Goal: Task Accomplishment & Management: Complete application form

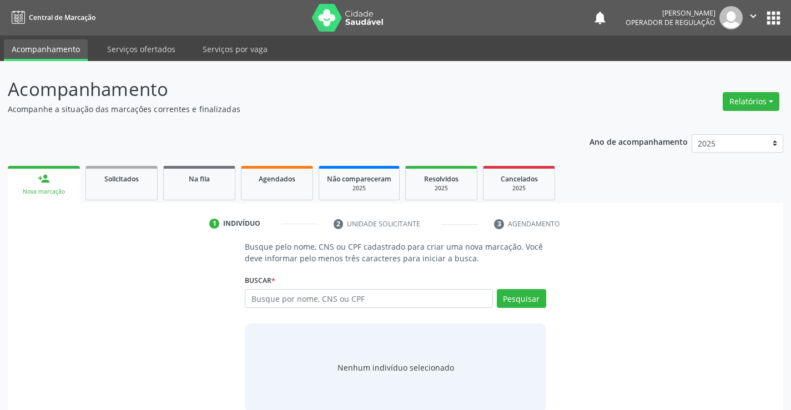
click at [294, 295] on input "text" at bounding box center [369, 298] width 248 height 19
type input "706508383073495"
click at [535, 300] on button "Pesquisar" at bounding box center [521, 298] width 49 height 19
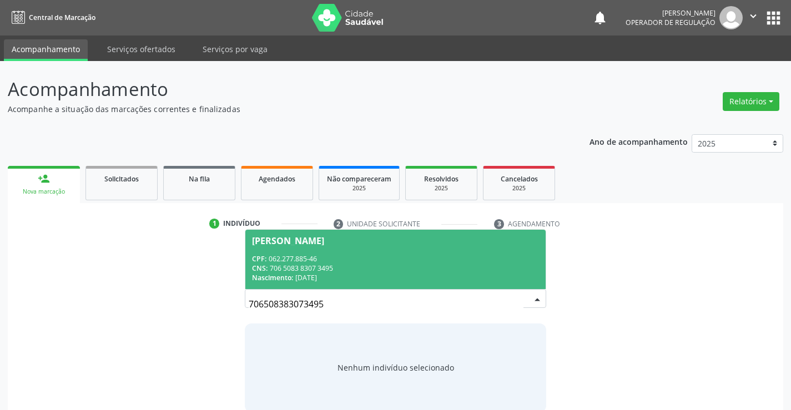
click at [424, 260] on div "CPF: 062.277.885-46" at bounding box center [395, 258] width 287 height 9
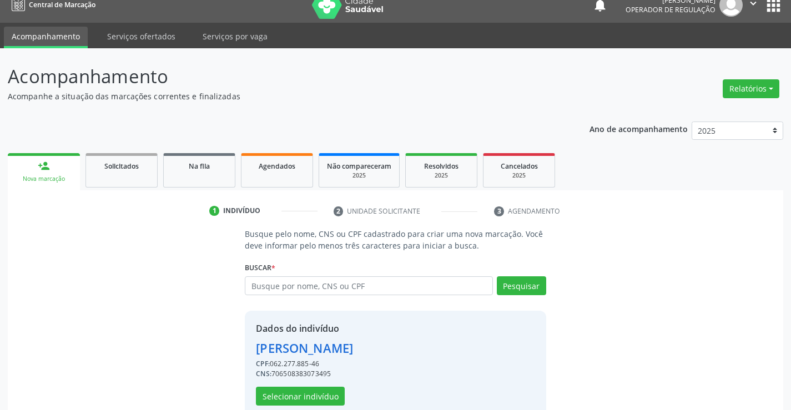
scroll to position [35, 0]
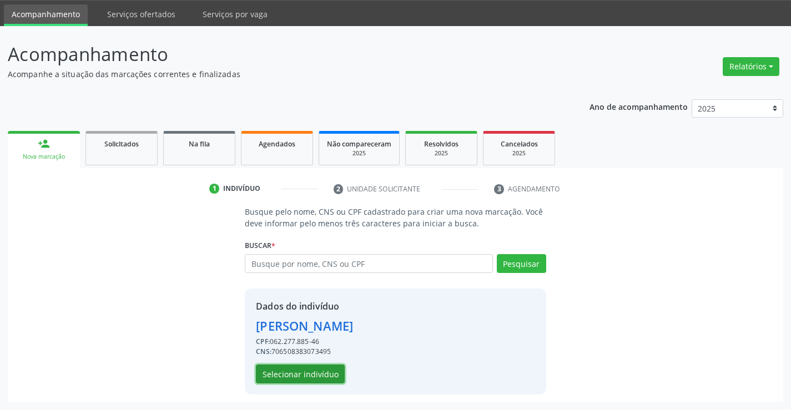
click at [313, 372] on button "Selecionar indivíduo" at bounding box center [300, 374] width 89 height 19
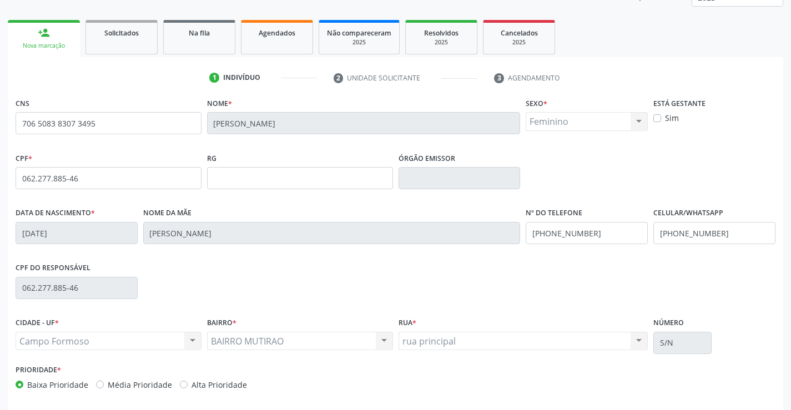
scroll to position [192, 0]
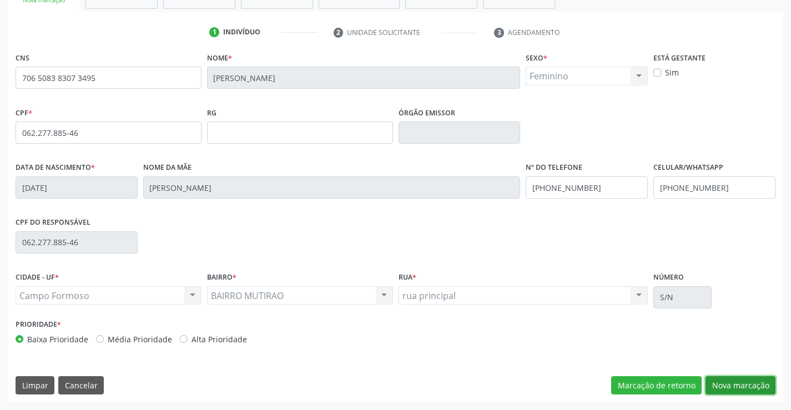
click at [734, 380] on button "Nova marcação" at bounding box center [741, 385] width 70 height 19
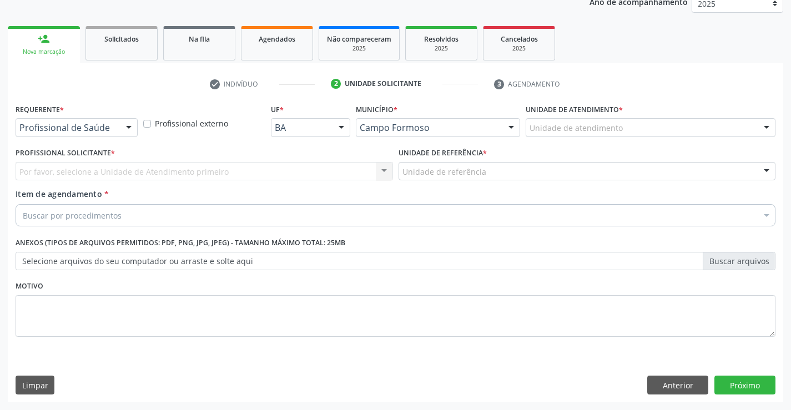
scroll to position [140, 0]
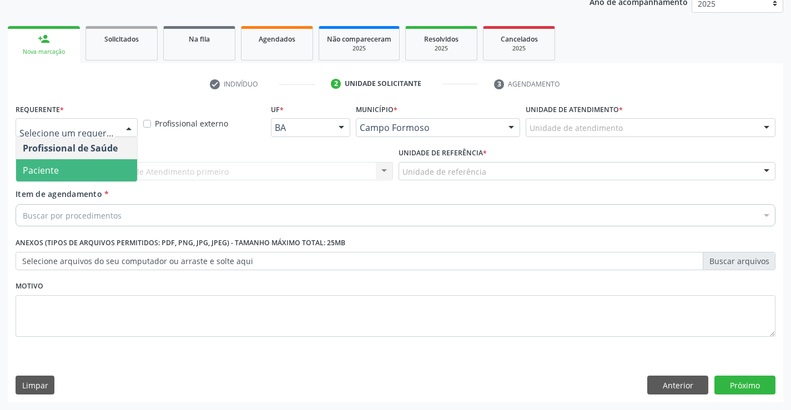
click at [61, 174] on span "Paciente" at bounding box center [76, 170] width 121 height 22
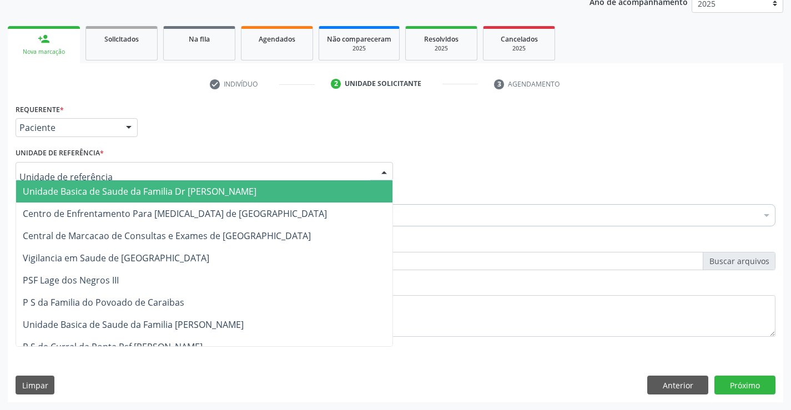
click at [98, 190] on span "Unidade Basica de Saude da Familia Dr [PERSON_NAME]" at bounding box center [140, 191] width 234 height 12
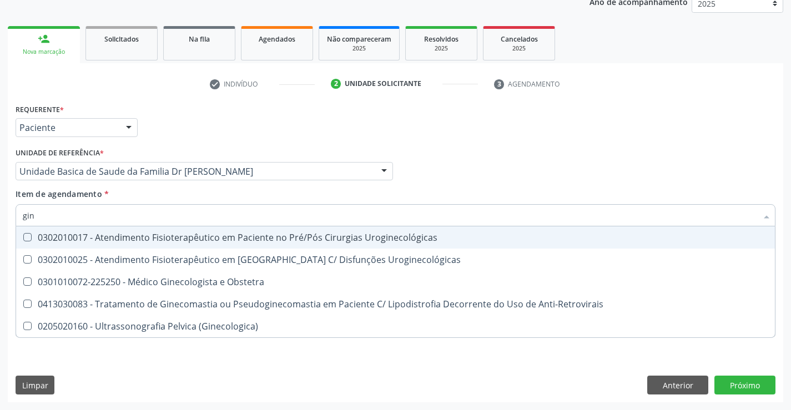
type input "gine"
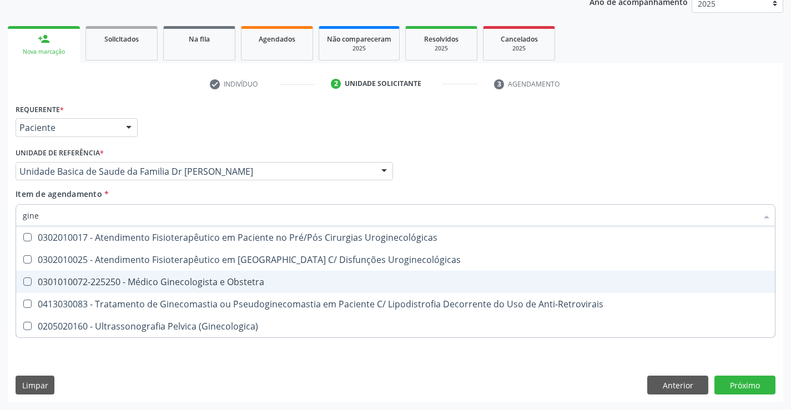
click at [185, 278] on div "0301010072-225250 - Médico Ginecologista e Obstetra" at bounding box center [396, 282] width 746 height 9
checkbox Obstetra "true"
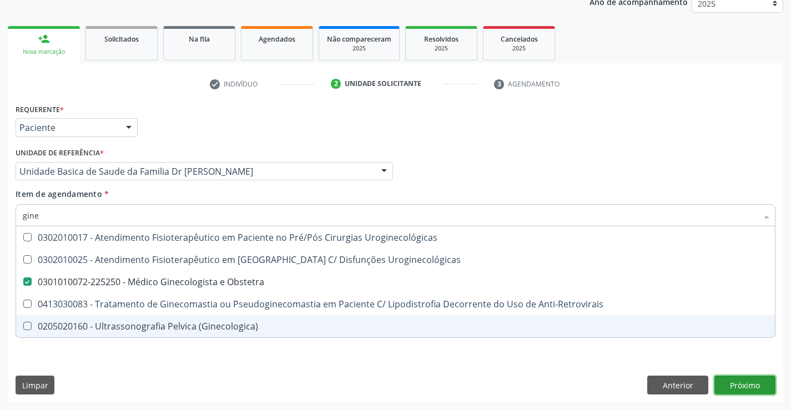
click at [744, 383] on div "Requerente * Paciente Profissional de Saúde Paciente Nenhum resultado encontrad…" at bounding box center [396, 252] width 776 height 302
checkbox Uroginecológicas "true"
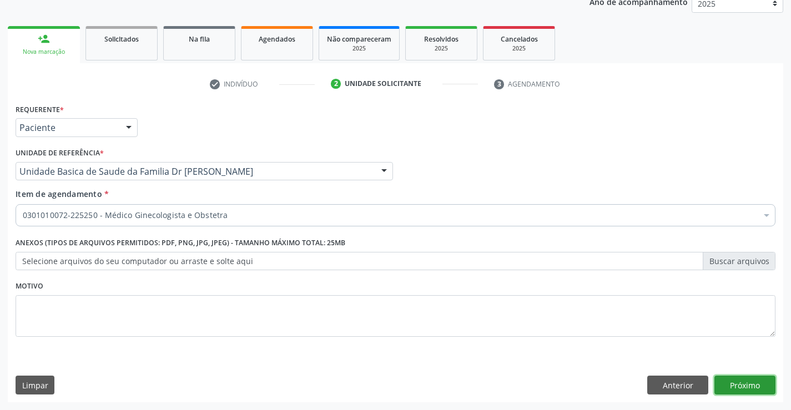
click at [746, 382] on button "Próximo" at bounding box center [745, 385] width 61 height 19
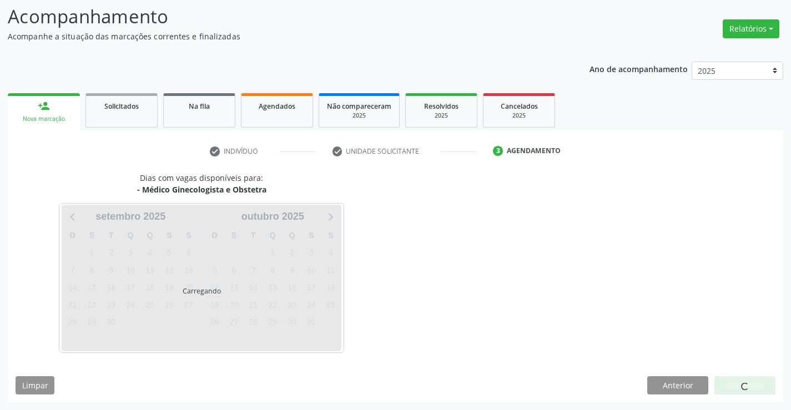
scroll to position [73, 0]
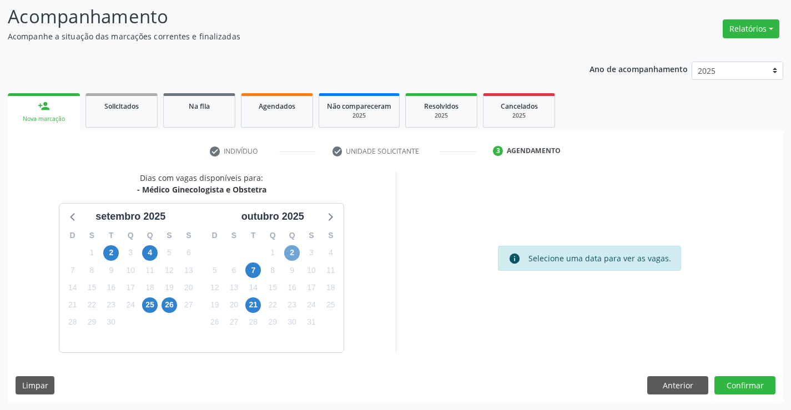
click at [292, 256] on span "2" at bounding box center [292, 253] width 16 height 16
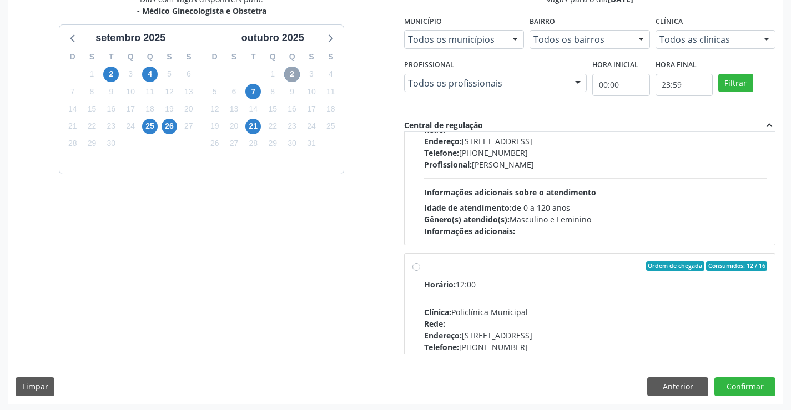
scroll to position [8, 0]
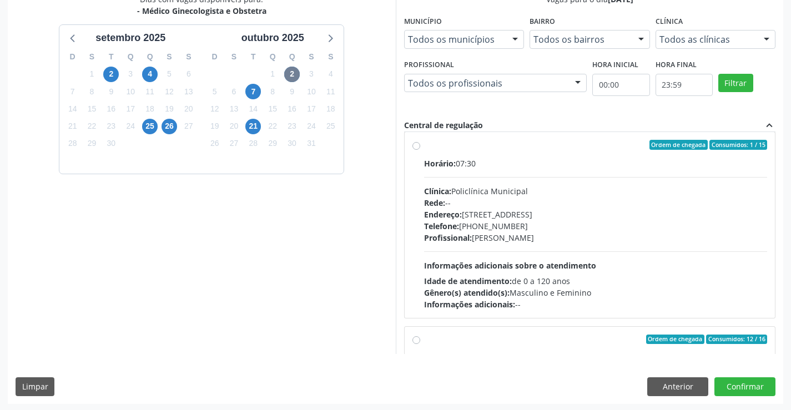
click at [424, 143] on label "Ordem de chegada Consumidos: 1 / 15 Horário: 07:30 Clínica: Policlínica Municip…" at bounding box center [596, 225] width 344 height 170
click at [414, 143] on input "Ordem de chegada Consumidos: 1 / 15 Horário: 07:30 Clínica: Policlínica Municip…" at bounding box center [417, 145] width 8 height 10
radio input "true"
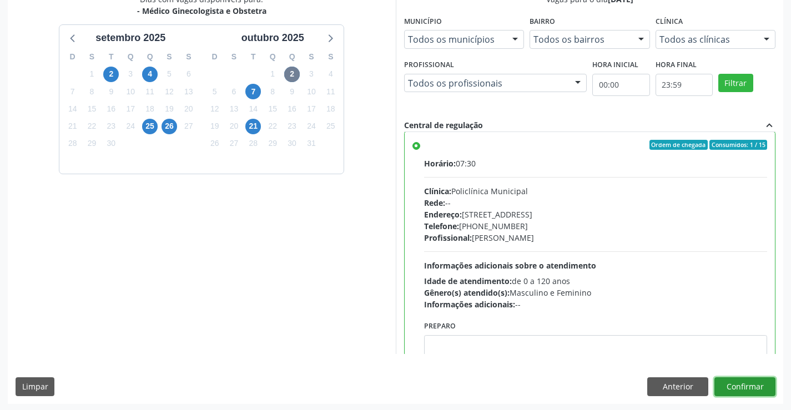
click at [740, 385] on button "Confirmar" at bounding box center [745, 387] width 61 height 19
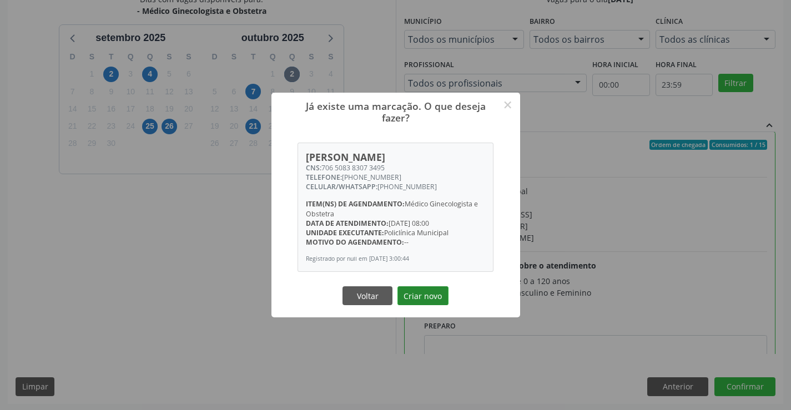
click at [428, 290] on button "Criar novo" at bounding box center [423, 296] width 51 height 19
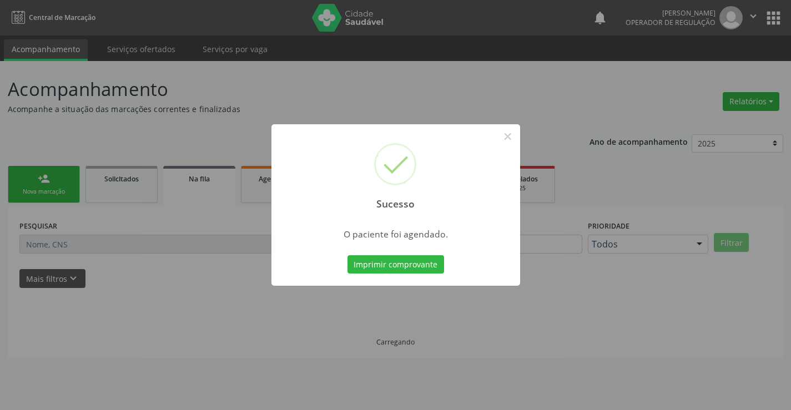
scroll to position [0, 0]
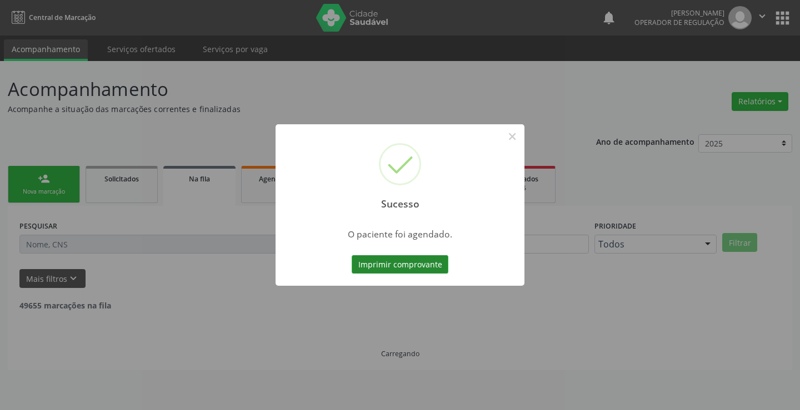
click at [420, 262] on button "Imprimir comprovante" at bounding box center [399, 264] width 97 height 19
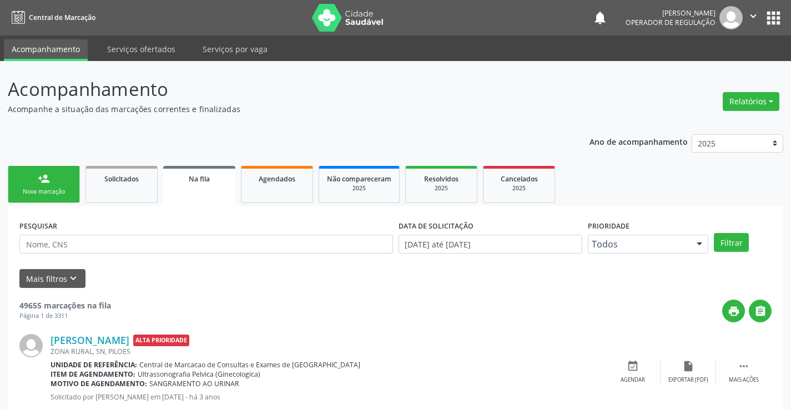
click at [59, 189] on div "Nova marcação" at bounding box center [44, 192] width 56 height 8
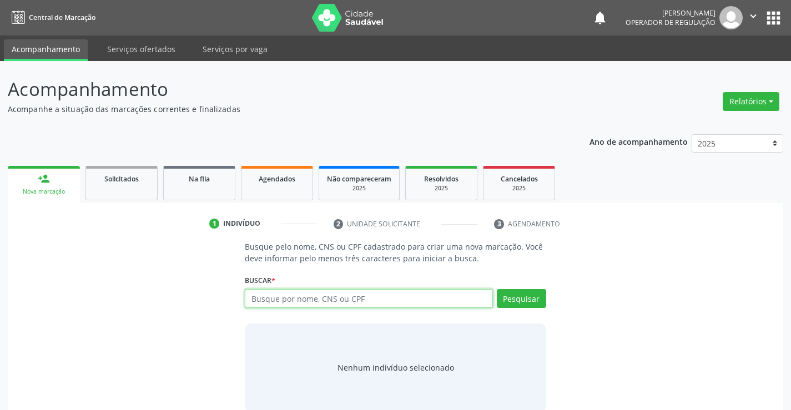
click at [322, 302] on input "text" at bounding box center [369, 298] width 248 height 19
type input "ivonete dantas vieira"
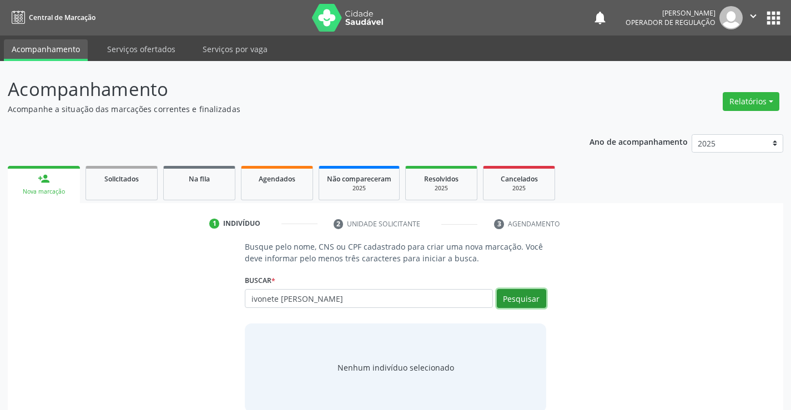
click at [516, 295] on button "Pesquisar" at bounding box center [521, 298] width 49 height 19
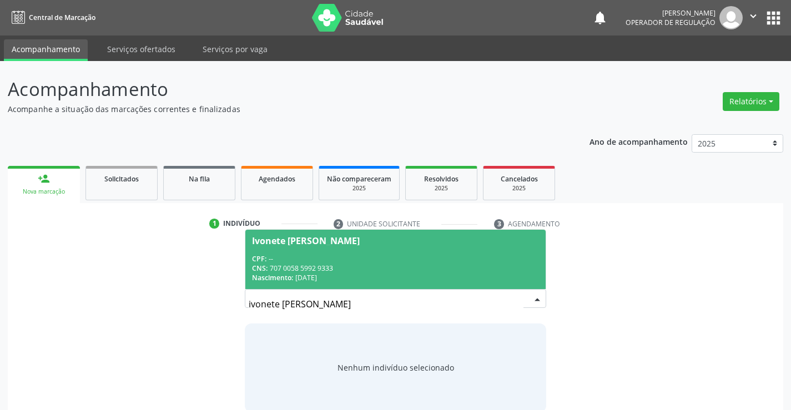
click at [451, 245] on span "Ivonete Dantas Vieira CPF: -- CNS: 707 0058 5992 9333 Nascimento: 12/02/1968" at bounding box center [395, 259] width 300 height 59
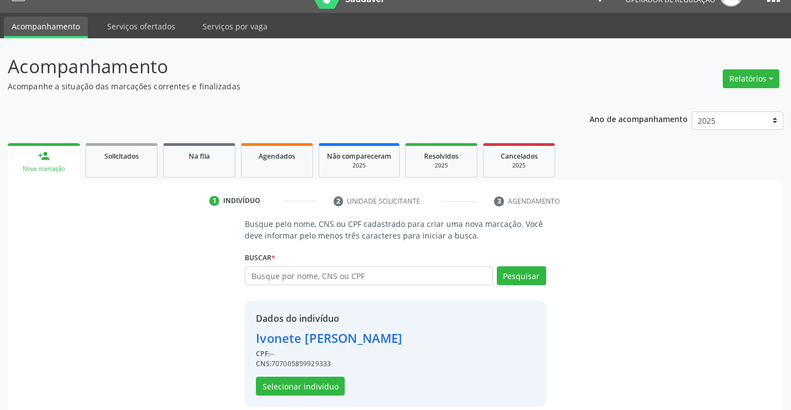
scroll to position [35, 0]
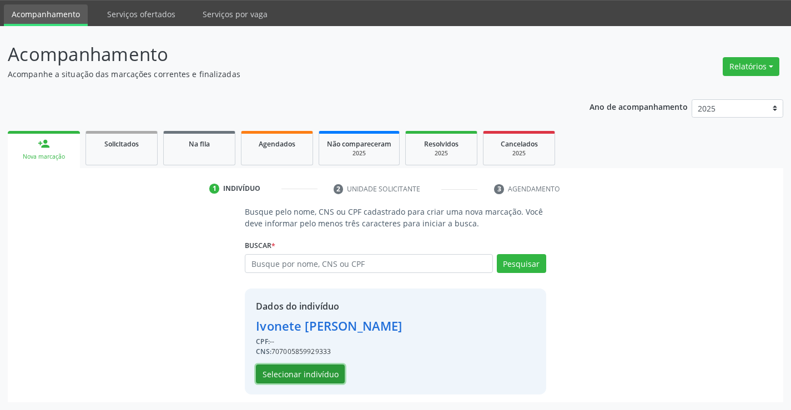
click at [305, 374] on button "Selecionar indivíduo" at bounding box center [300, 374] width 89 height 19
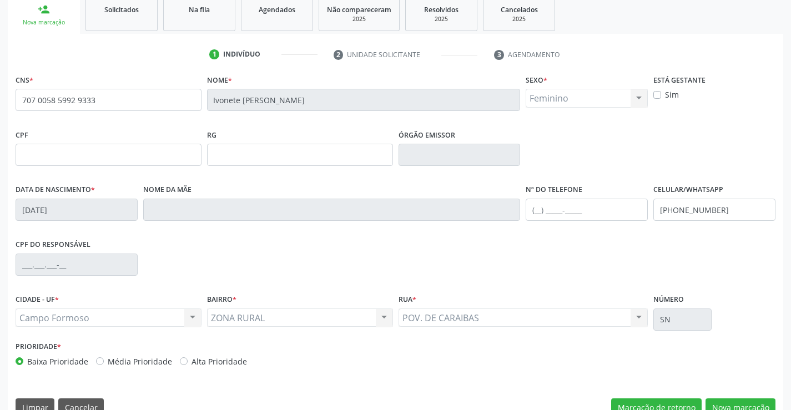
scroll to position [192, 0]
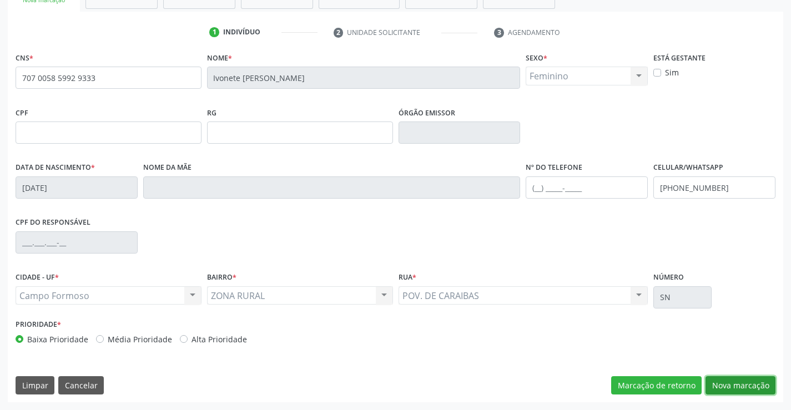
click at [737, 385] on button "Nova marcação" at bounding box center [741, 385] width 70 height 19
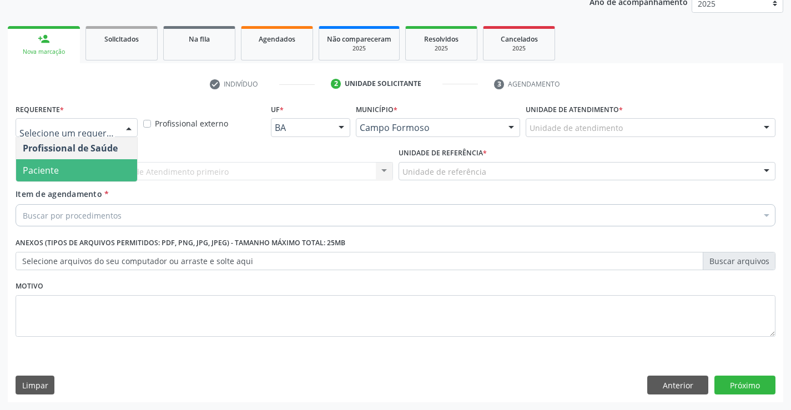
click at [84, 164] on span "Paciente" at bounding box center [76, 170] width 121 height 22
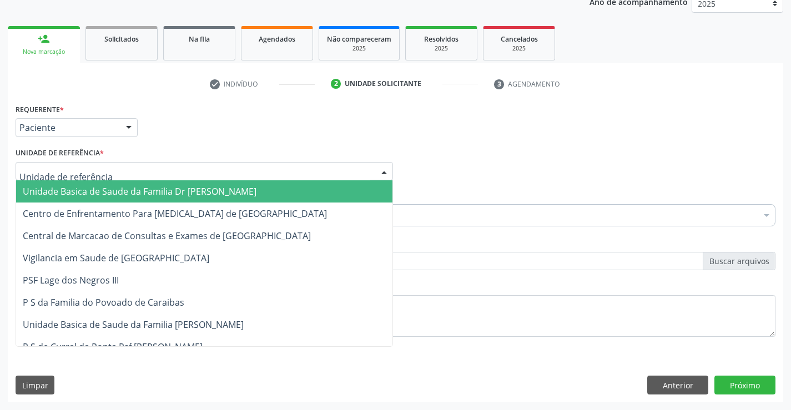
click at [84, 164] on div at bounding box center [205, 171] width 378 height 19
click at [94, 184] on span "Unidade Basica de Saude da Familia Dr [PERSON_NAME]" at bounding box center [204, 191] width 376 height 22
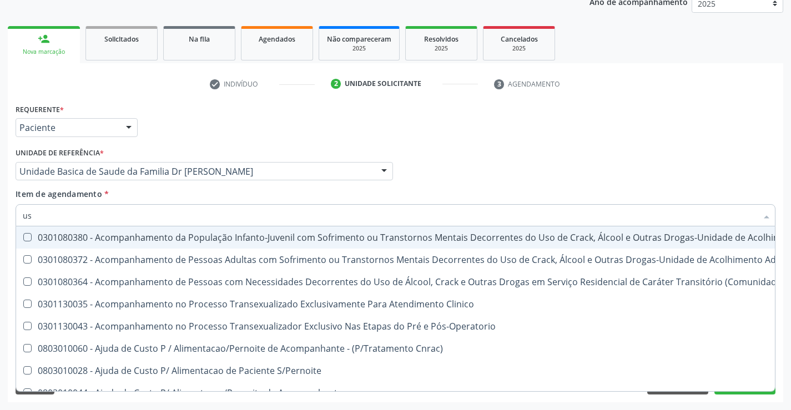
type input "usg"
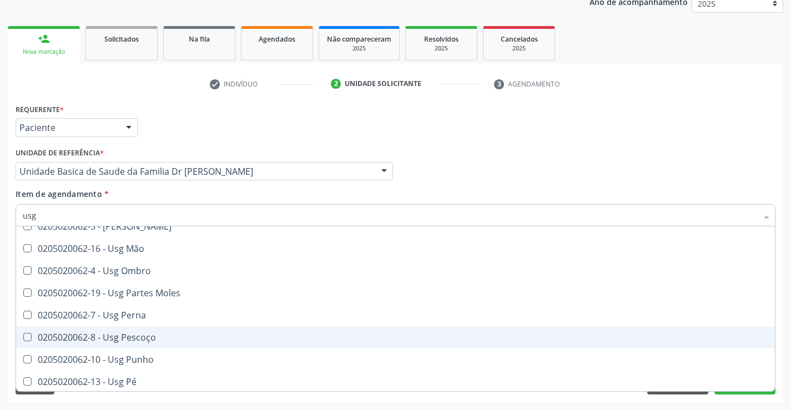
scroll to position [222, 0]
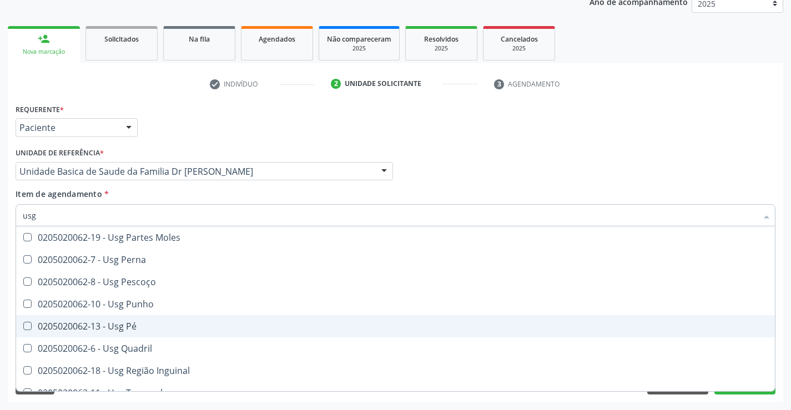
click at [141, 325] on div "0205020062-13 - Usg Pé" at bounding box center [396, 326] width 746 height 9
checkbox Pé "true"
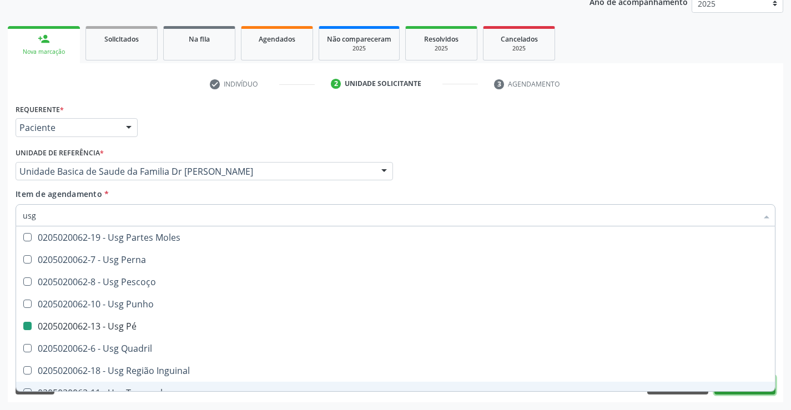
click at [736, 394] on button "Próximo" at bounding box center [745, 385] width 61 height 19
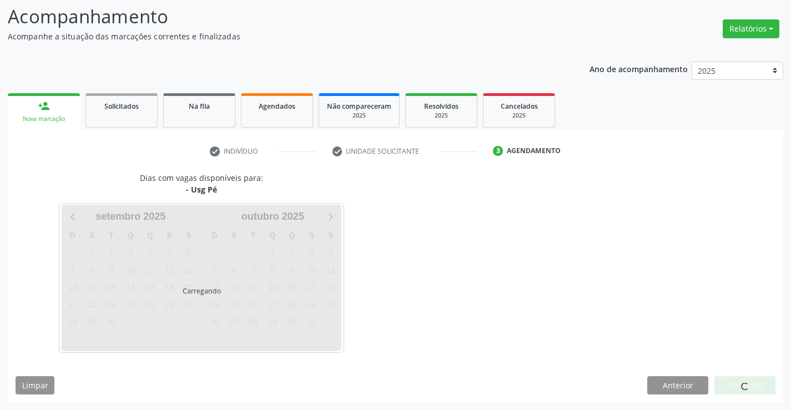
scroll to position [0, 0]
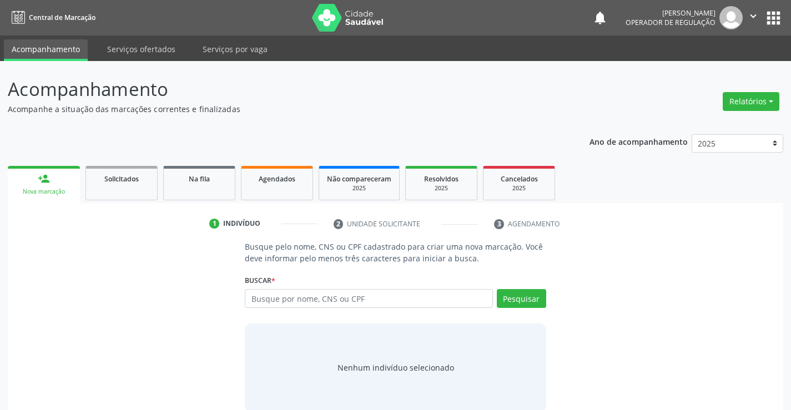
click at [331, 299] on input "text" at bounding box center [369, 298] width 248 height 19
type input "13663592596"
click at [525, 295] on button "Pesquisar" at bounding box center [521, 298] width 49 height 19
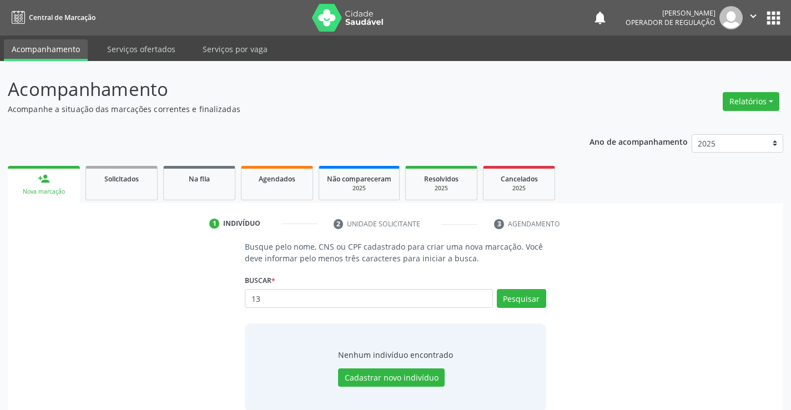
type input "1"
type input "702900585294774"
click at [525, 301] on button "Pesquisar" at bounding box center [521, 298] width 49 height 19
type input "702900585294774"
type input "7"
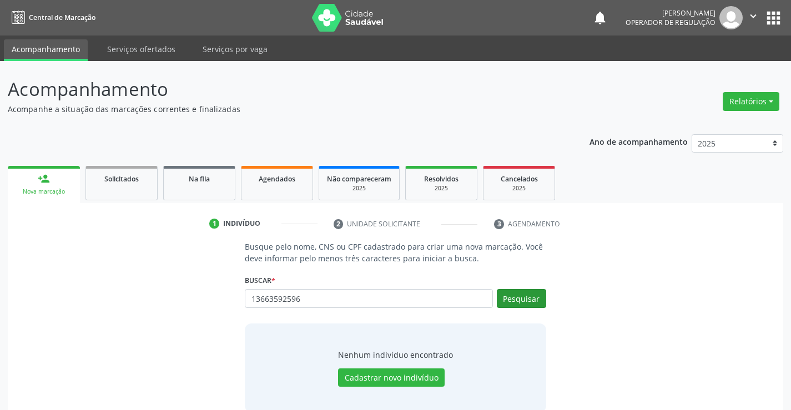
type input "13663592596"
click at [514, 299] on button "Pesquisar" at bounding box center [521, 298] width 49 height 19
type input "1"
type input "jose miguel silva santos"
click at [532, 302] on button "Pesquisar" at bounding box center [521, 298] width 49 height 19
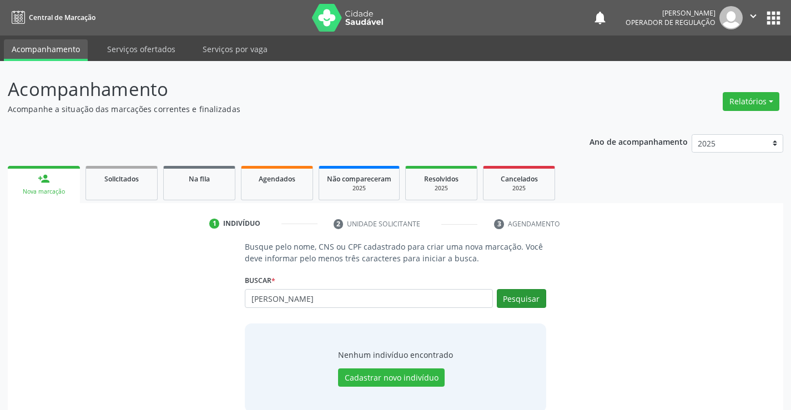
type input "jose miguel silva santos"
type input "j"
type input "13663592596"
click at [529, 295] on button "Pesquisar" at bounding box center [521, 298] width 49 height 19
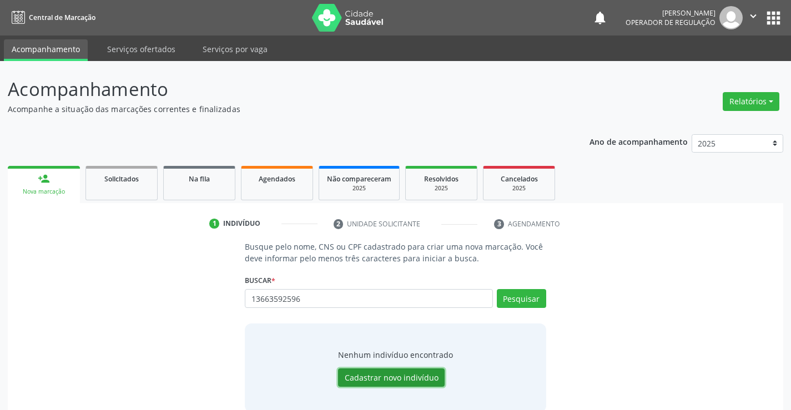
click at [411, 380] on button "Cadastrar novo indivíduo" at bounding box center [391, 378] width 107 height 19
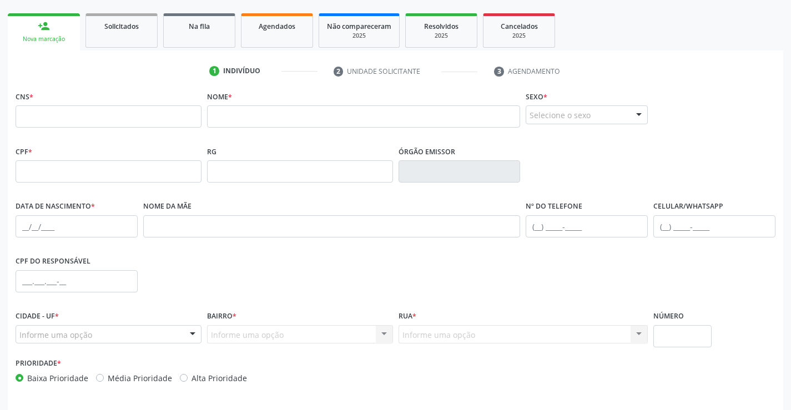
scroll to position [192, 0]
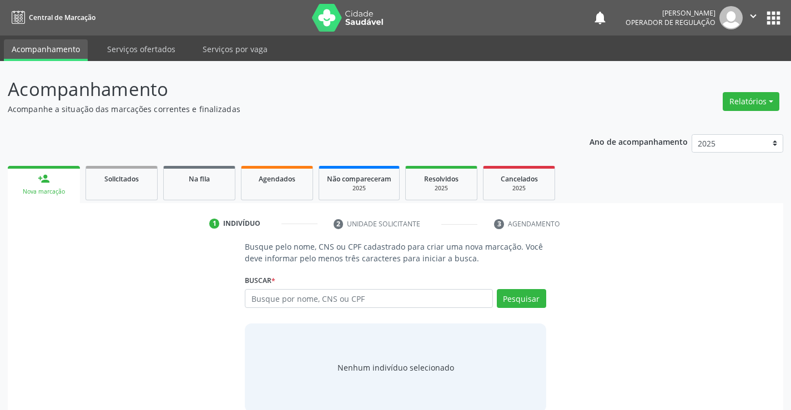
click at [309, 300] on input "text" at bounding box center [369, 298] width 248 height 19
type input "13663592596"
click at [517, 299] on button "Pesquisar" at bounding box center [521, 298] width 49 height 19
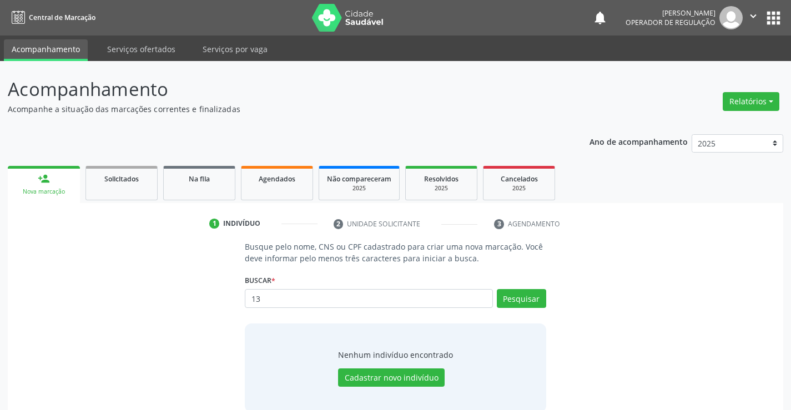
type input "1"
type input "702900585394774"
click at [529, 300] on button "Pesquisar" at bounding box center [521, 298] width 49 height 19
click at [365, 297] on div "Buscar * 702900585394774 Busque por nome, CNS ou CPF Nenhum resultado encontrad…" at bounding box center [395, 293] width 301 height 43
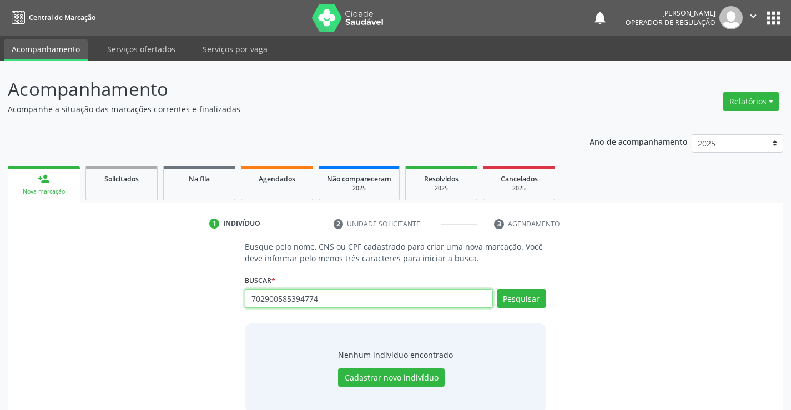
drag, startPoint x: 365, startPoint y: 297, endPoint x: 373, endPoint y: 294, distance: 7.7
click at [369, 295] on input "702900585394774" at bounding box center [369, 298] width 248 height 19
type input "7"
type input "704602680997427"
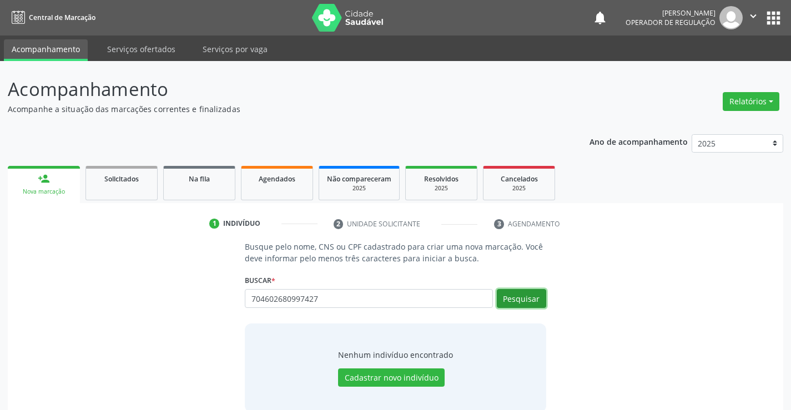
click at [521, 304] on button "Pesquisar" at bounding box center [521, 298] width 49 height 19
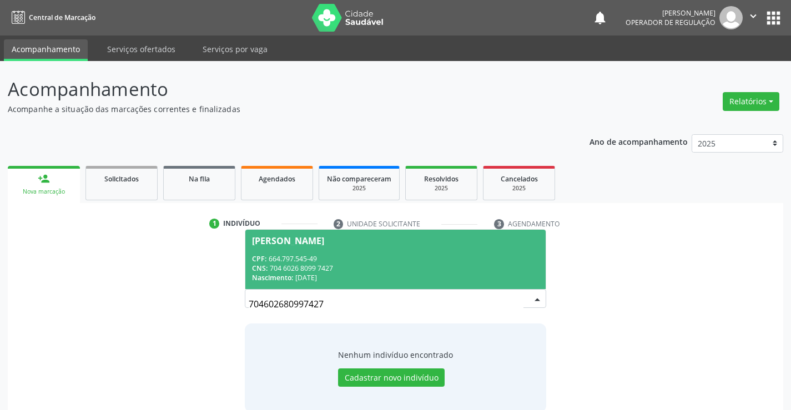
click at [439, 251] on span "[PERSON_NAME] CPF: 664.797.545-49 CNS: 704 6026 8099 7427 Nascimento: [DATE]" at bounding box center [395, 259] width 300 height 59
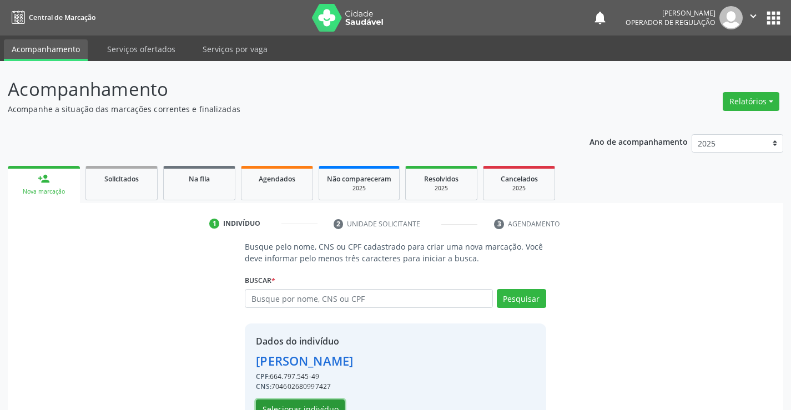
click at [302, 406] on button "Selecionar indivíduo" at bounding box center [300, 409] width 89 height 19
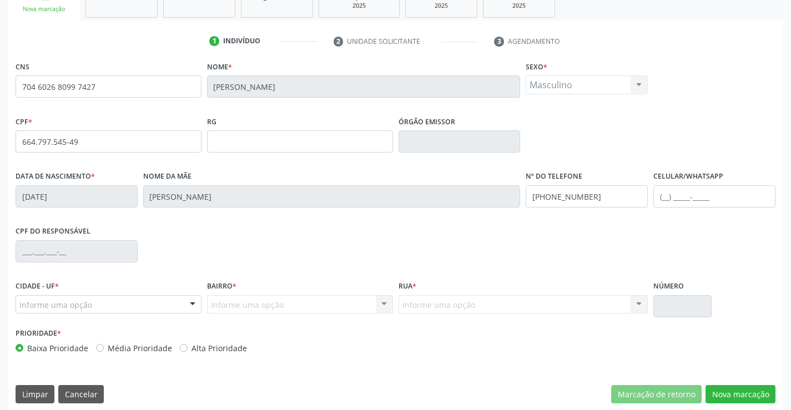
scroll to position [192, 0]
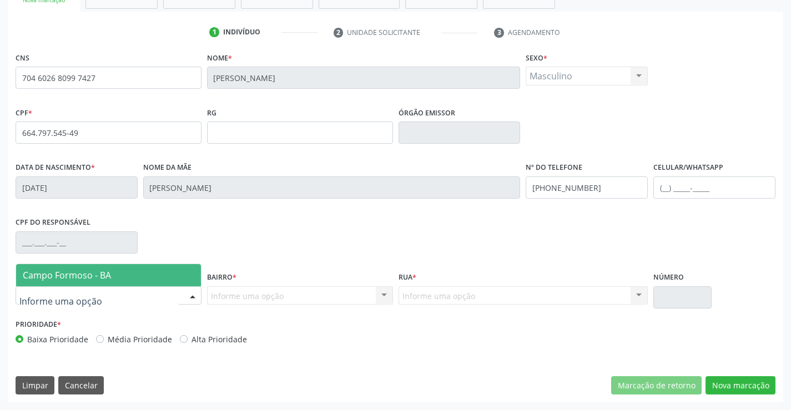
click at [148, 294] on div at bounding box center [109, 296] width 186 height 19
click at [141, 279] on span "Campo Formoso - BA" at bounding box center [108, 275] width 185 height 22
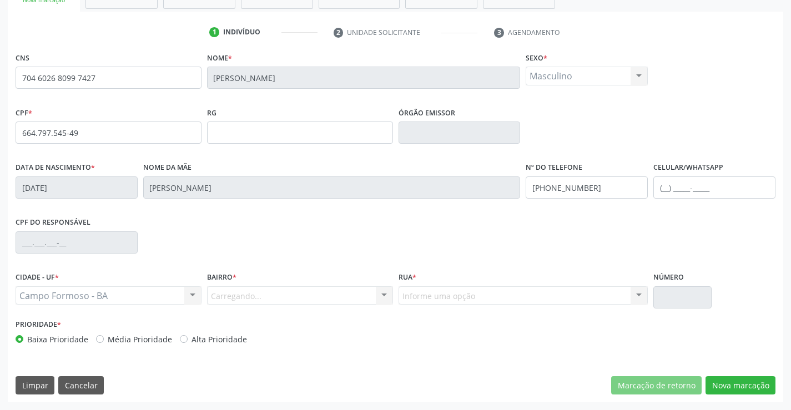
click at [255, 290] on div "Carregando... Nenhum resultado encontrado para: " " Nenhuma opção encontrada. D…" at bounding box center [300, 296] width 186 height 19
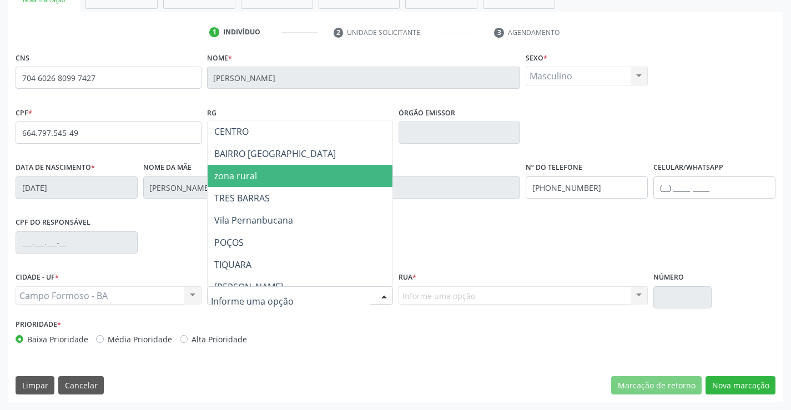
click at [282, 185] on span "zona rural" at bounding box center [328, 176] width 240 height 22
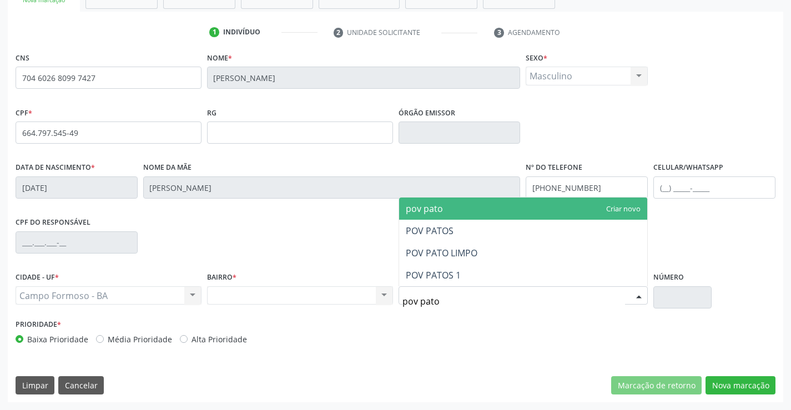
type input "pov patos"
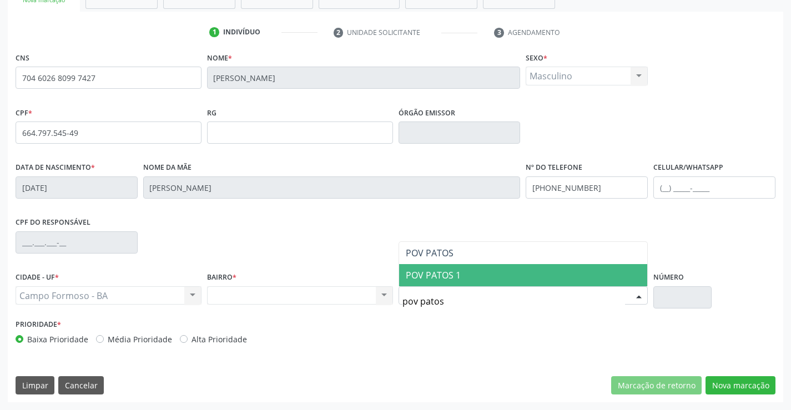
click at [468, 269] on span "POV PATOS 1" at bounding box center [523, 275] width 249 height 22
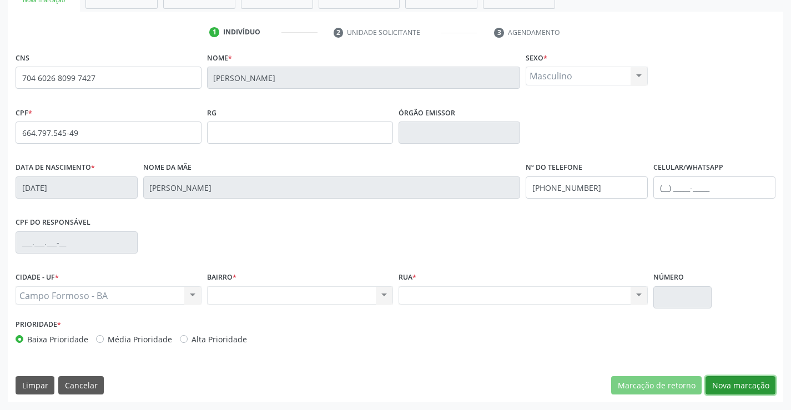
click at [735, 388] on button "Nova marcação" at bounding box center [741, 385] width 70 height 19
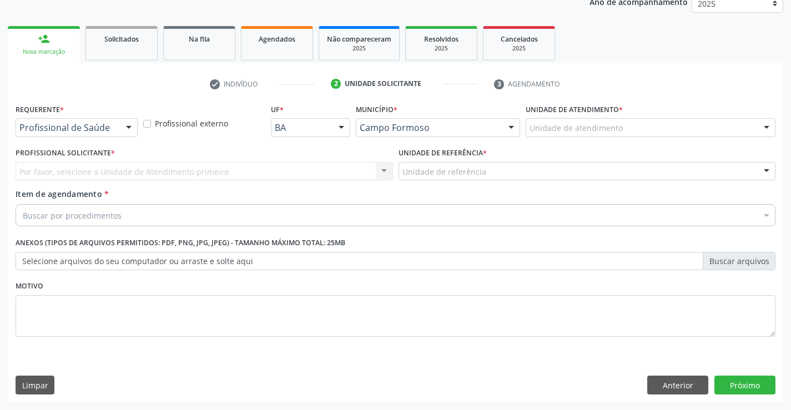
scroll to position [140, 0]
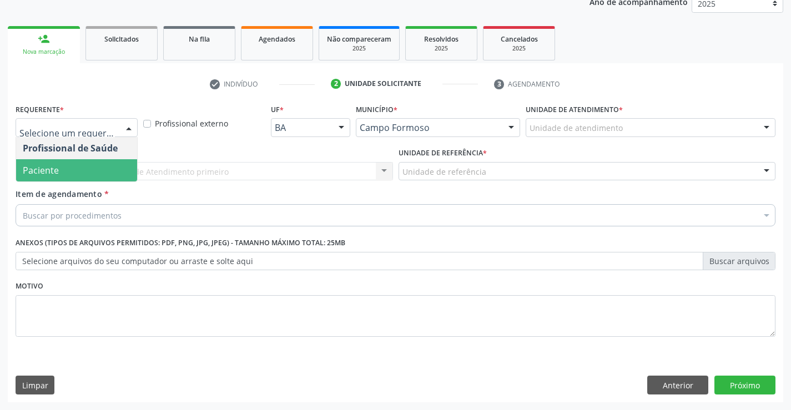
click at [76, 168] on span "Paciente" at bounding box center [76, 170] width 121 height 22
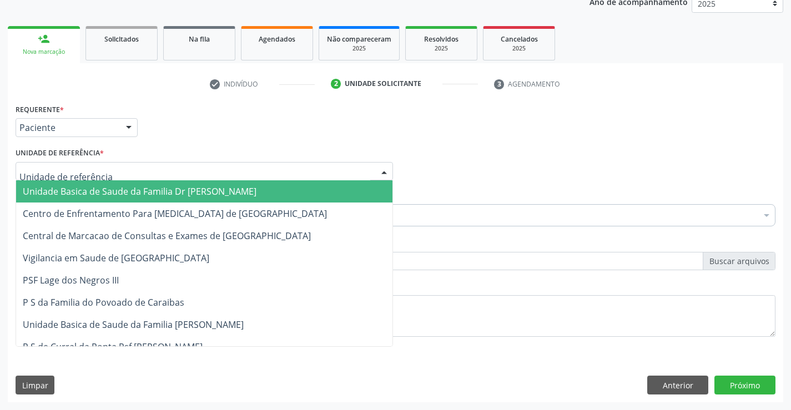
click at [69, 183] on span "Unidade Basica de Saude da Familia Dr [PERSON_NAME]" at bounding box center [204, 191] width 376 height 22
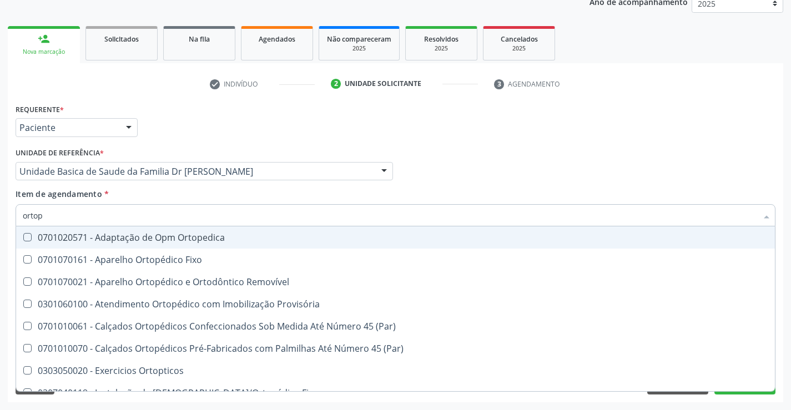
type input "ortope"
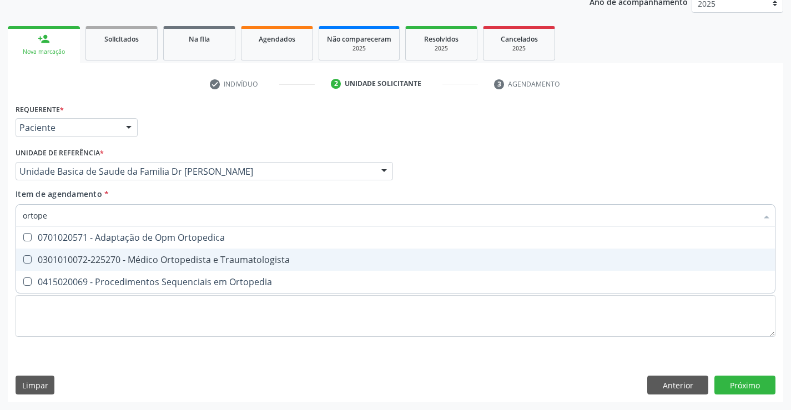
click at [119, 259] on div "0301010072-225270 - Médico Ortopedista e Traumatologista" at bounding box center [396, 259] width 746 height 9
checkbox Traumatologista "true"
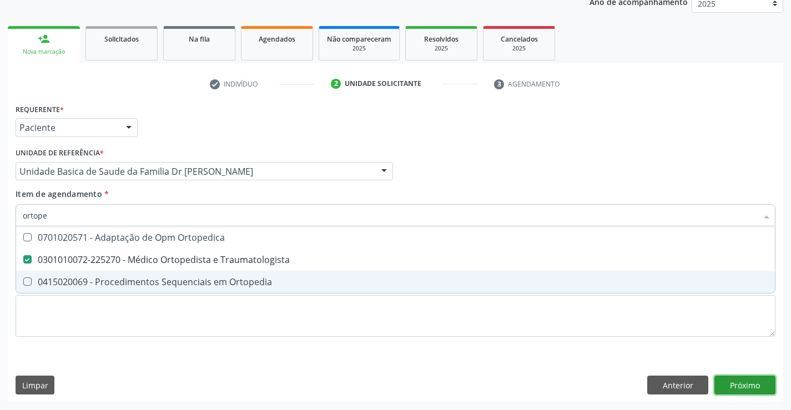
click at [750, 385] on div "Requerente * Paciente Profissional de Saúde Paciente Nenhum resultado encontrad…" at bounding box center [396, 252] width 776 height 302
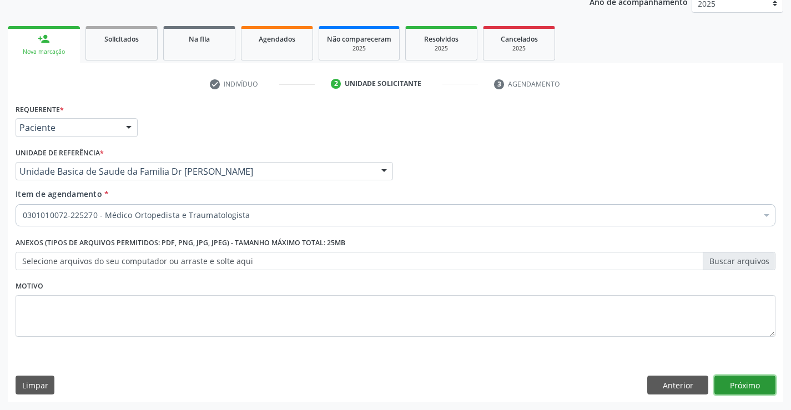
click at [750, 385] on button "Próximo" at bounding box center [745, 385] width 61 height 19
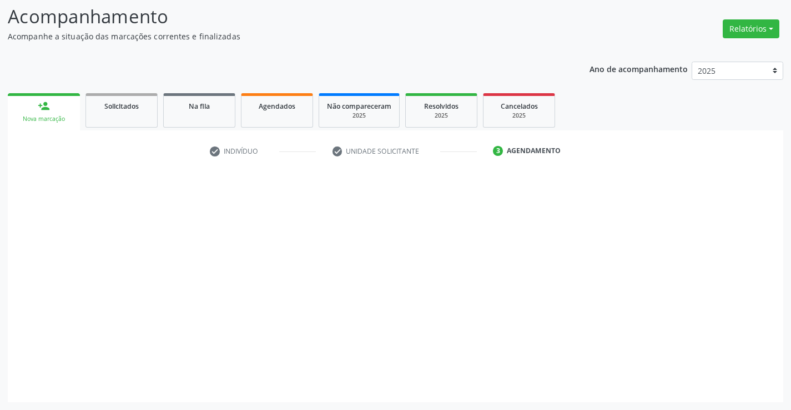
scroll to position [73, 0]
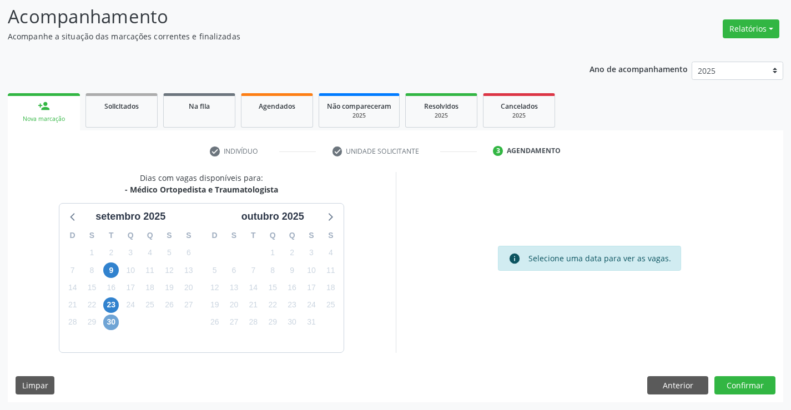
click at [112, 323] on span "30" at bounding box center [111, 323] width 16 height 16
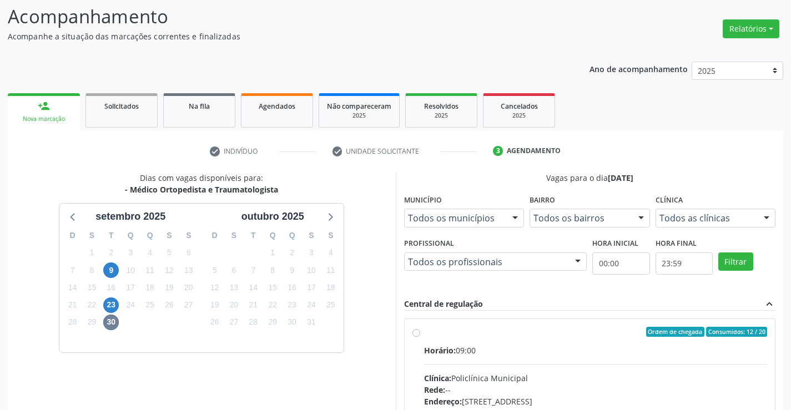
click at [424, 336] on label "Ordem de chegada Consumidos: 12 / 20 Horário: 09:00 Clínica: Policlínica Munici…" at bounding box center [596, 412] width 344 height 170
click at [419, 336] on input "Ordem de chegada Consumidos: 12 / 20 Horário: 09:00 Clínica: Policlínica Munici…" at bounding box center [417, 332] width 8 height 10
radio input "true"
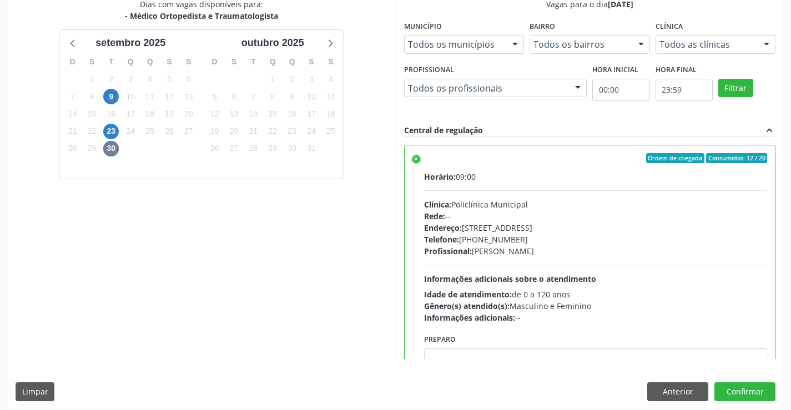
scroll to position [253, 0]
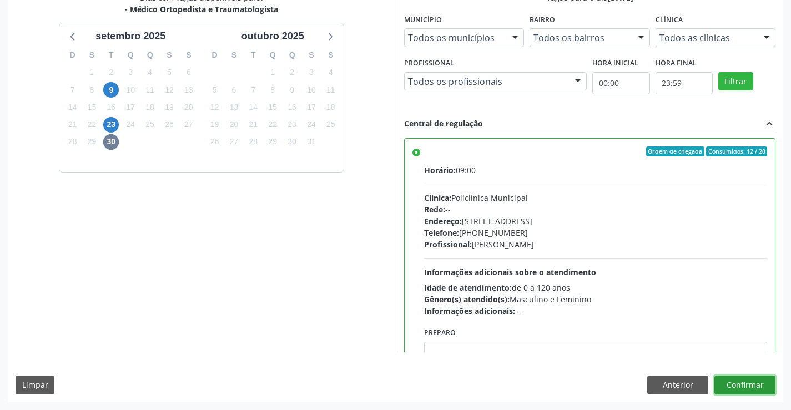
click at [752, 384] on button "Confirmar" at bounding box center [745, 385] width 61 height 19
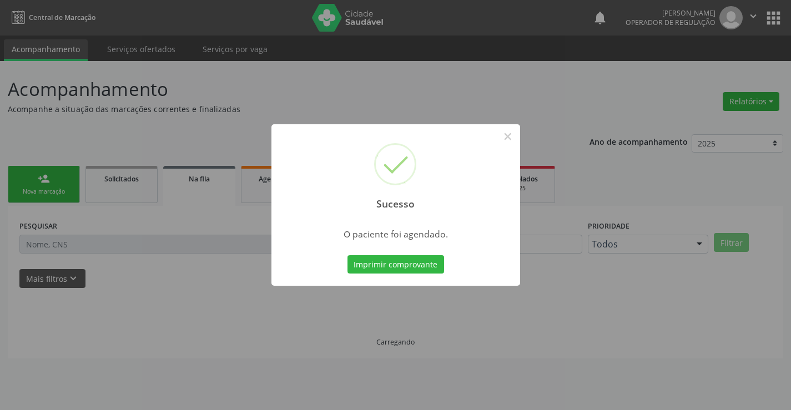
scroll to position [0, 0]
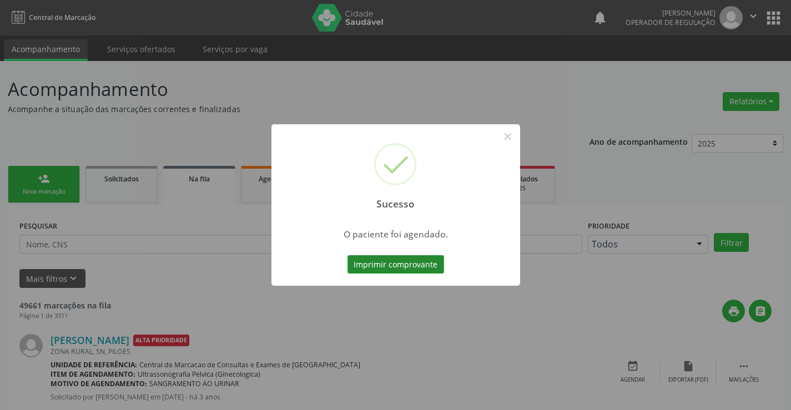
click at [403, 260] on button "Imprimir comprovante" at bounding box center [396, 264] width 97 height 19
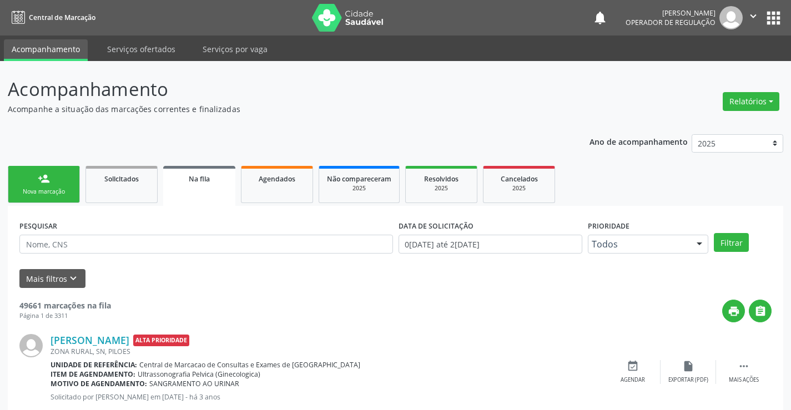
click at [56, 193] on div "Nova marcação" at bounding box center [44, 192] width 56 height 8
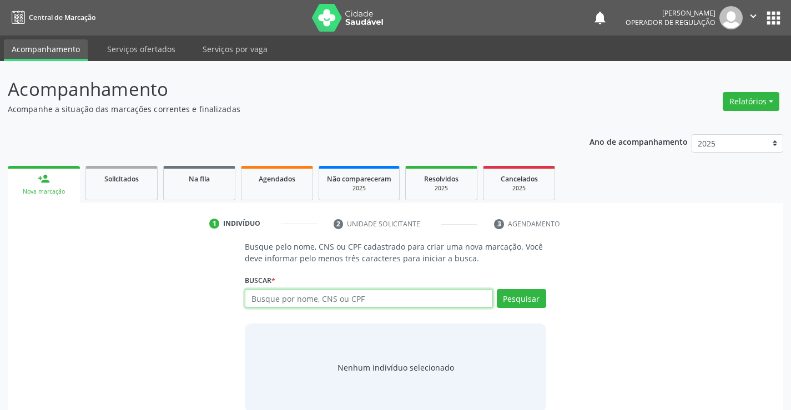
click at [348, 303] on input "text" at bounding box center [369, 298] width 248 height 19
type input "702609711490744"
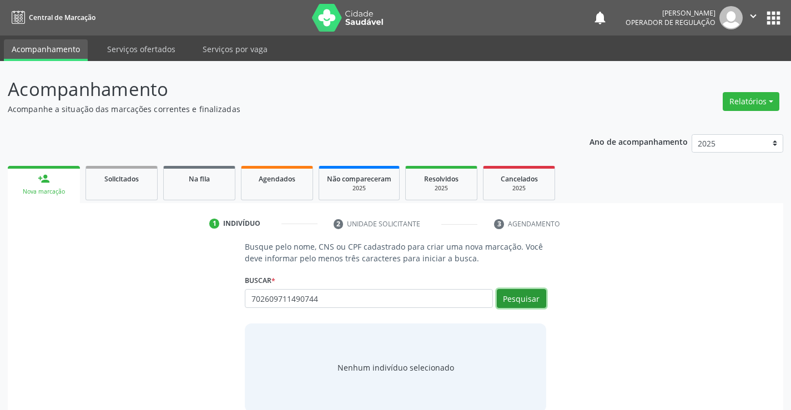
click at [525, 298] on button "Pesquisar" at bounding box center [521, 298] width 49 height 19
type input "702609711490744"
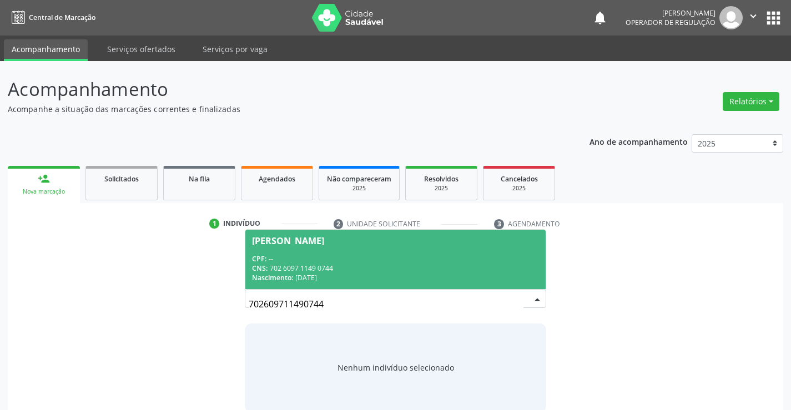
click at [331, 262] on div "CPF: --" at bounding box center [395, 258] width 287 height 9
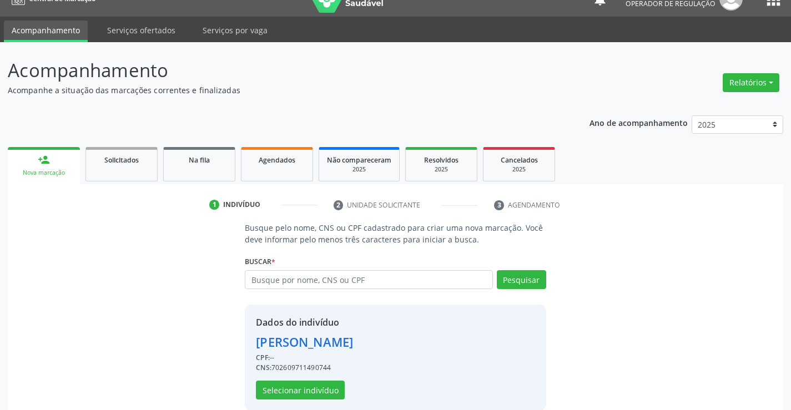
scroll to position [35, 0]
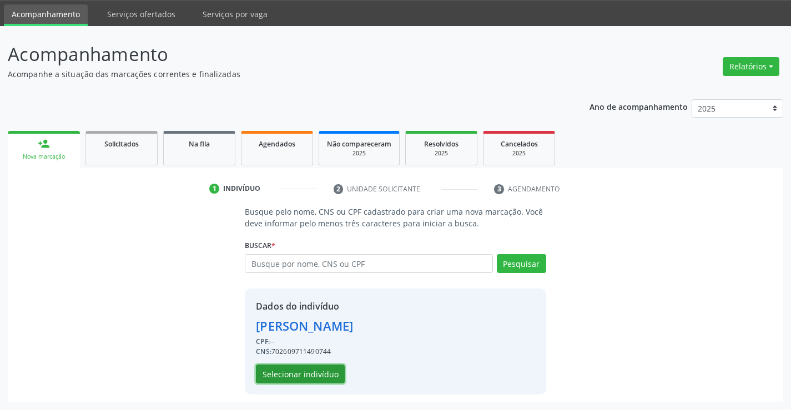
click at [320, 367] on button "Selecionar indivíduo" at bounding box center [300, 374] width 89 height 19
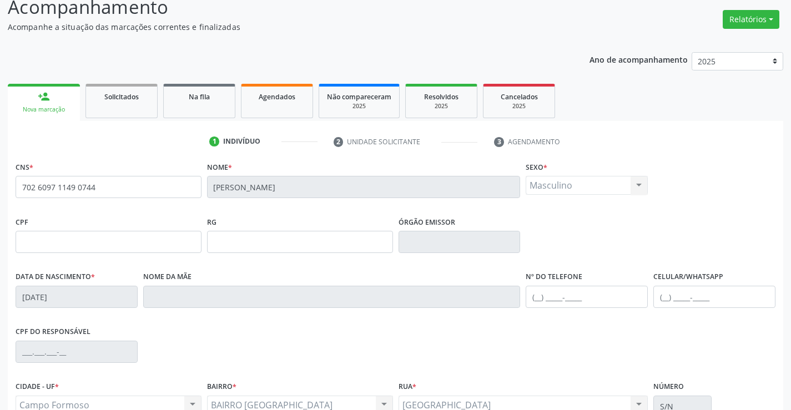
scroll to position [192, 0]
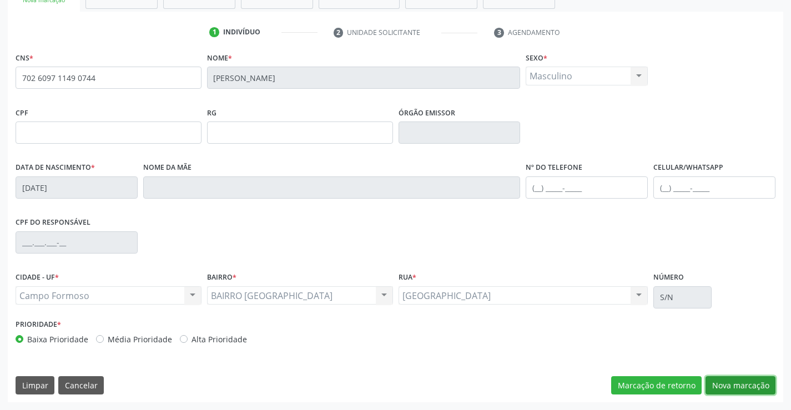
drag, startPoint x: 718, startPoint y: 384, endPoint x: 696, endPoint y: 349, distance: 41.4
click at [719, 384] on button "Nova marcação" at bounding box center [741, 385] width 70 height 19
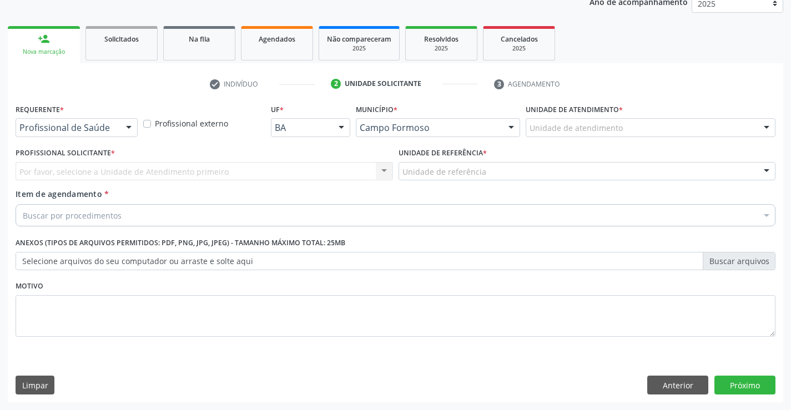
scroll to position [140, 0]
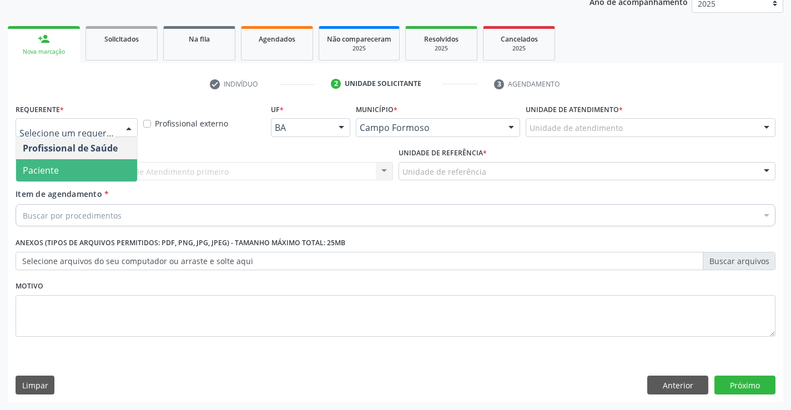
click at [73, 177] on span "Paciente" at bounding box center [76, 170] width 121 height 22
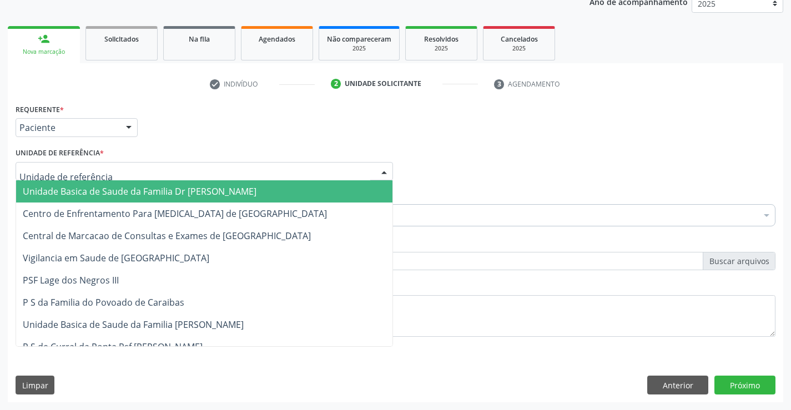
click at [73, 186] on span "Unidade Basica de Saude da Familia Dr [PERSON_NAME]" at bounding box center [140, 191] width 234 height 12
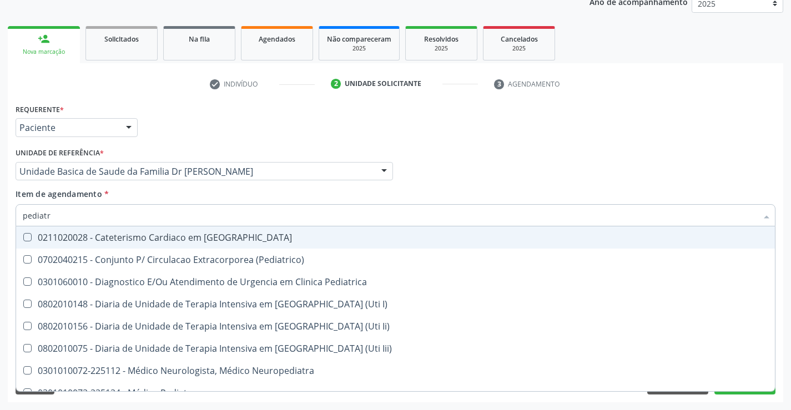
type input "pediatra"
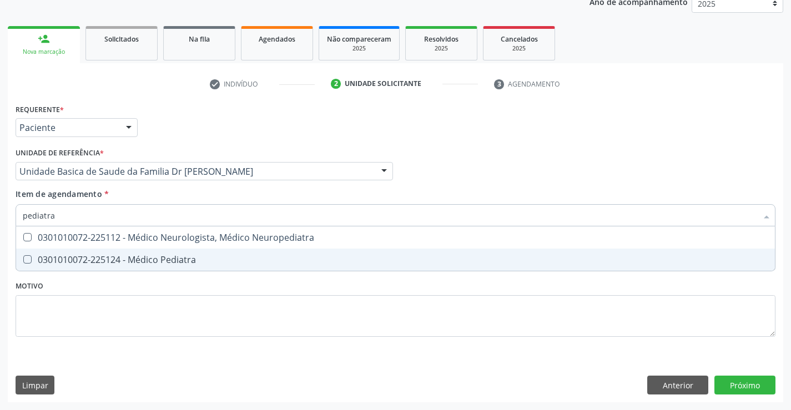
click at [180, 262] on div "0301010072-225124 - Médico Pediatra" at bounding box center [396, 259] width 746 height 9
checkbox Pediatra "true"
click at [743, 382] on div "Requerente * Paciente Profissional de Saúde Paciente Nenhum resultado encontrad…" at bounding box center [396, 252] width 776 height 302
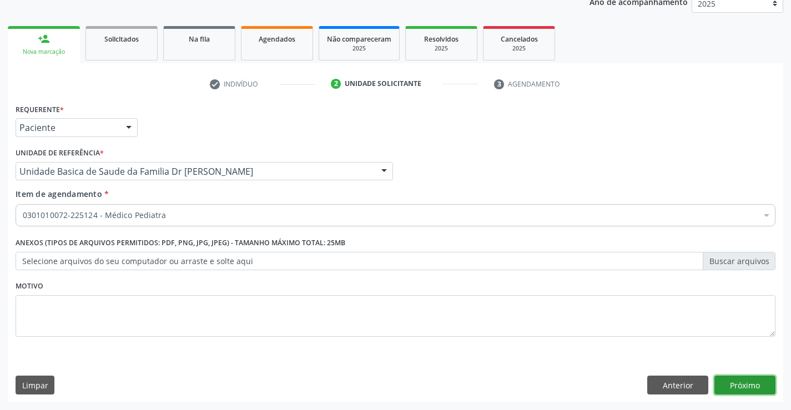
click at [743, 383] on button "Próximo" at bounding box center [745, 385] width 61 height 19
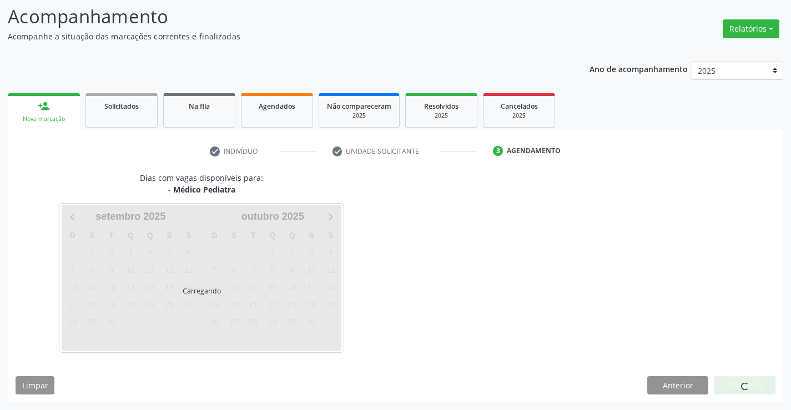
scroll to position [73, 0]
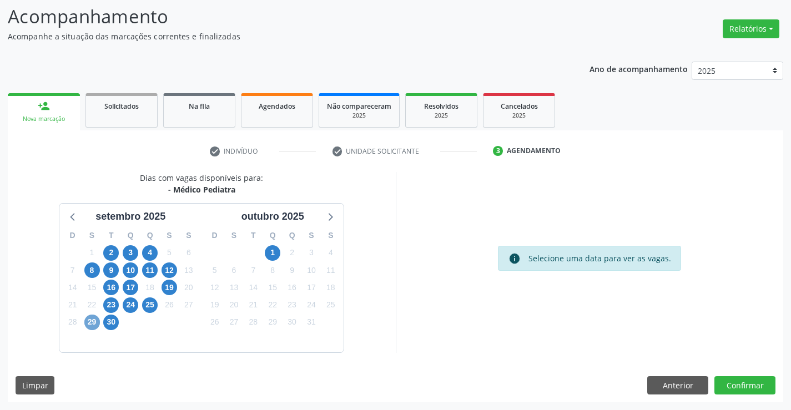
click at [94, 325] on span "29" at bounding box center [92, 323] width 16 height 16
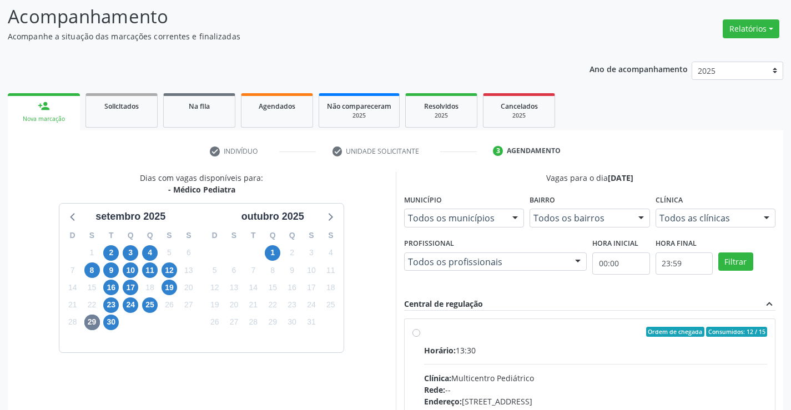
click at [414, 328] on div "Ordem de chegada Consumidos: 12 / 15 Horário: 13:30 Clínica: Multicentro Pediát…" at bounding box center [590, 412] width 355 height 170
radio input "true"
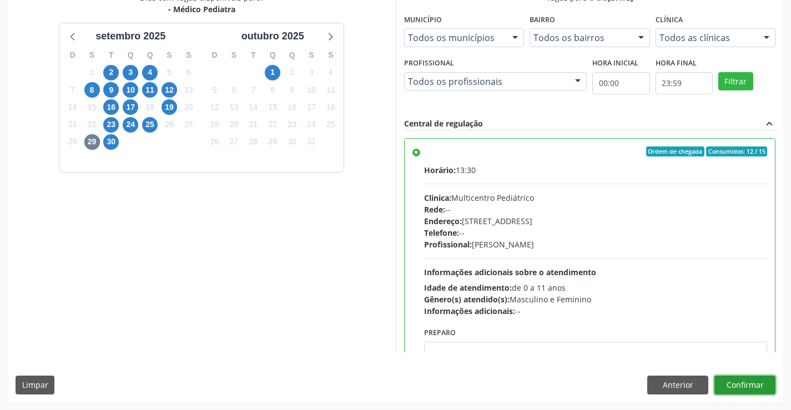
click at [751, 385] on button "Confirmar" at bounding box center [745, 385] width 61 height 19
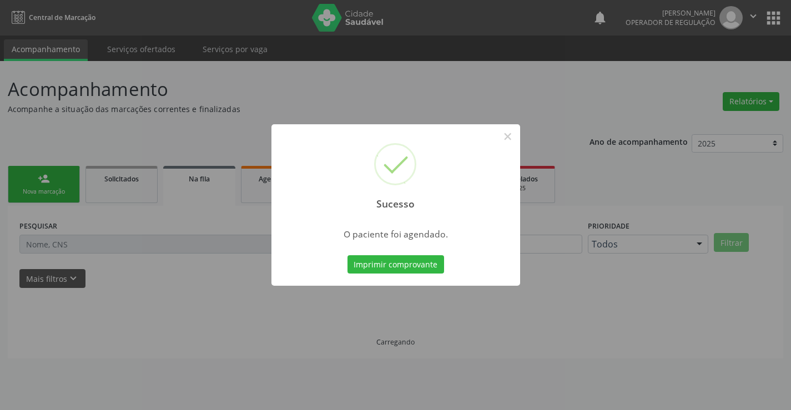
scroll to position [0, 0]
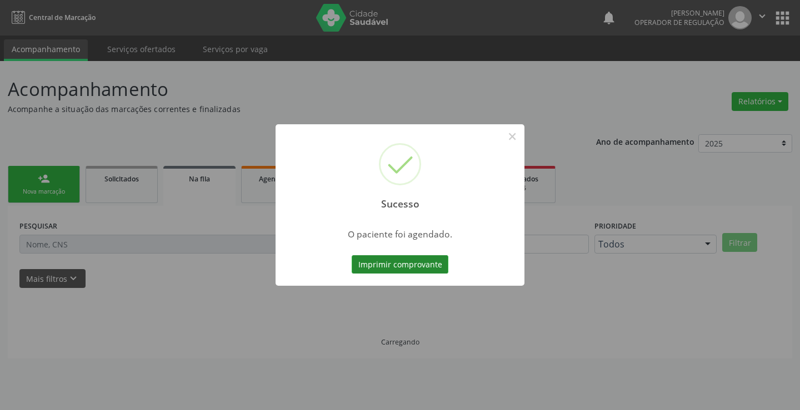
click at [409, 263] on button "Imprimir comprovante" at bounding box center [399, 264] width 97 height 19
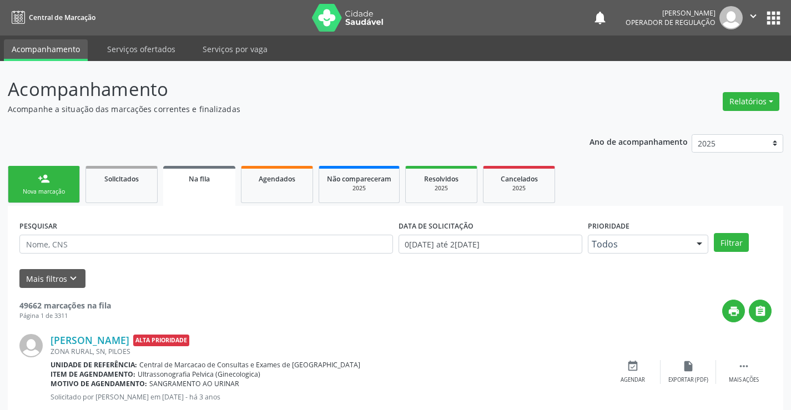
click at [40, 184] on div "person_add" at bounding box center [44, 179] width 12 height 12
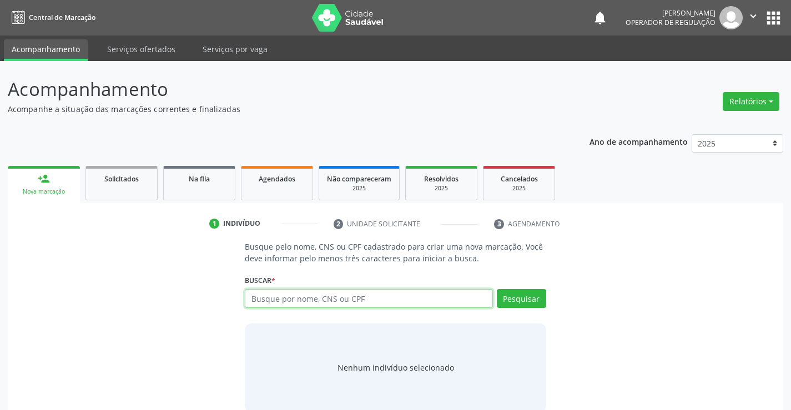
click at [341, 295] on input "text" at bounding box center [369, 298] width 248 height 19
type input "700809956866684"
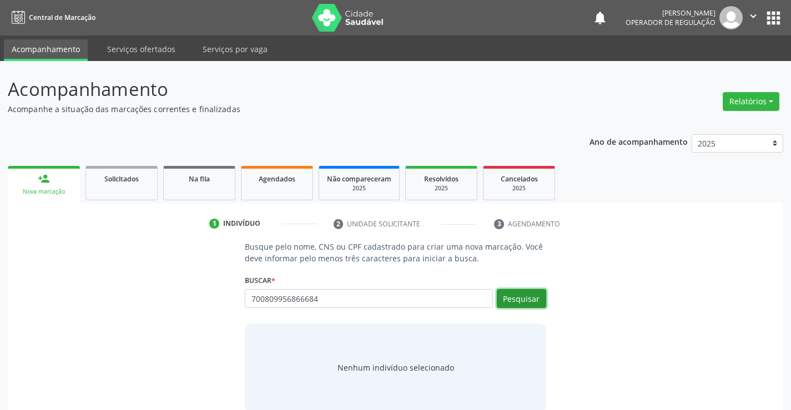
click at [529, 294] on button "Pesquisar" at bounding box center [521, 298] width 49 height 19
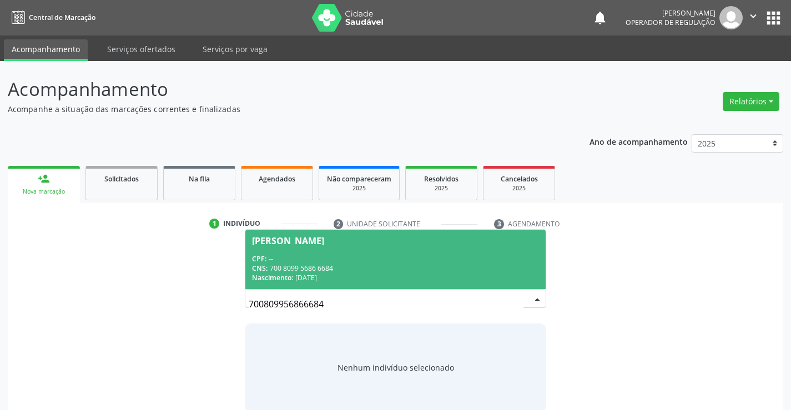
click at [346, 269] on div "CNS: 700 8099 5686 6684" at bounding box center [395, 268] width 287 height 9
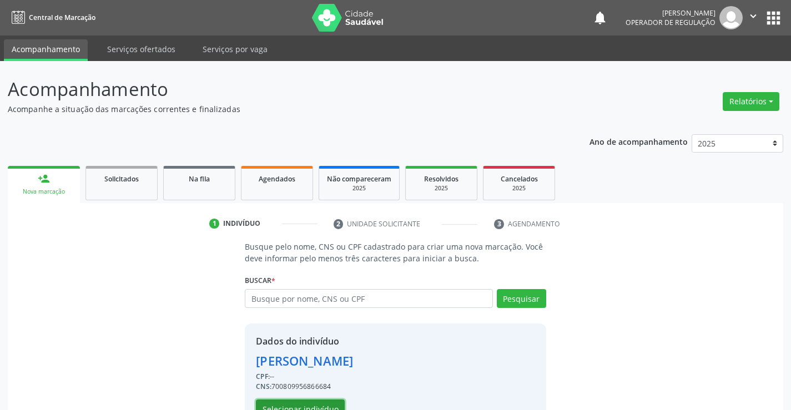
click at [318, 405] on button "Selecionar indivíduo" at bounding box center [300, 409] width 89 height 19
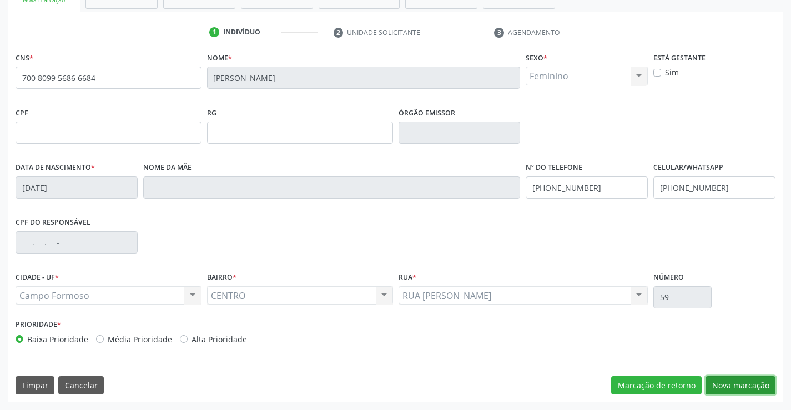
click at [732, 385] on button "Nova marcação" at bounding box center [741, 385] width 70 height 19
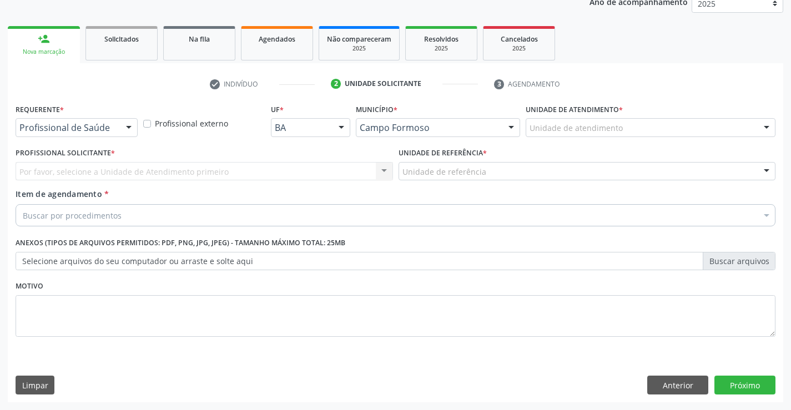
scroll to position [140, 0]
click at [120, 122] on div at bounding box center [128, 128] width 17 height 19
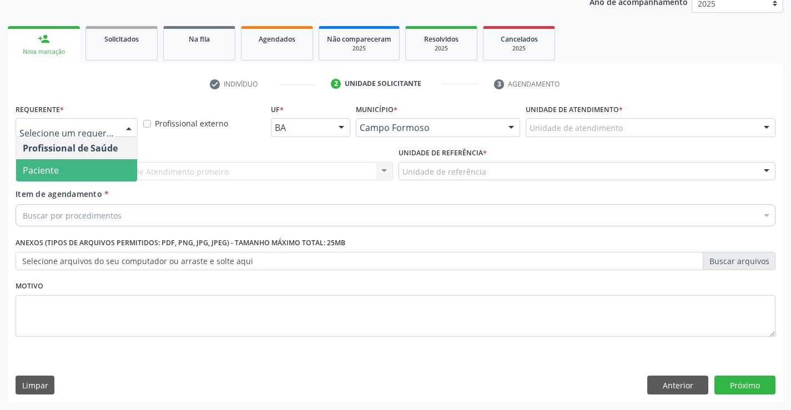
click at [85, 170] on span "Paciente" at bounding box center [76, 170] width 121 height 22
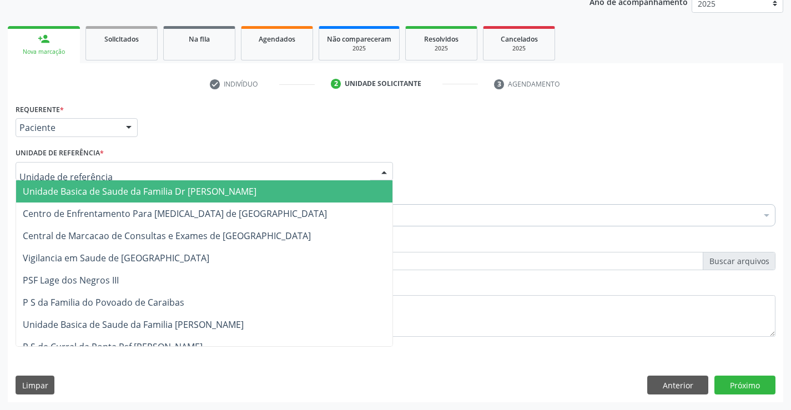
click at [92, 194] on span "Unidade Basica de Saude da Familia Dr [PERSON_NAME]" at bounding box center [140, 191] width 234 height 12
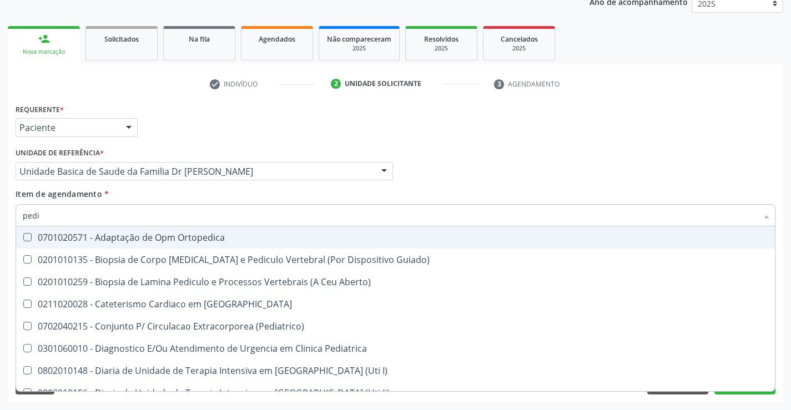
type input "pedia"
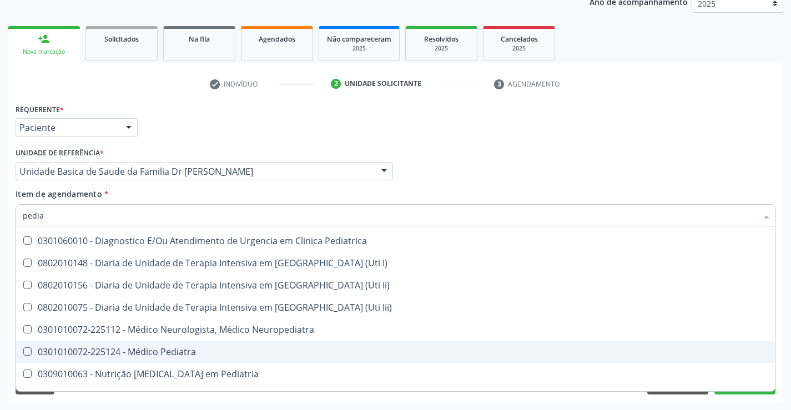
scroll to position [111, 0]
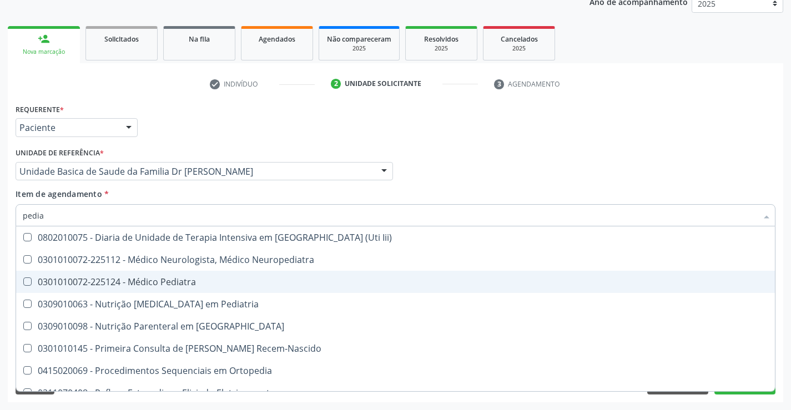
click at [217, 279] on div "0301010072-225124 - Médico Pediatra" at bounding box center [396, 282] width 746 height 9
checkbox Pediatra "true"
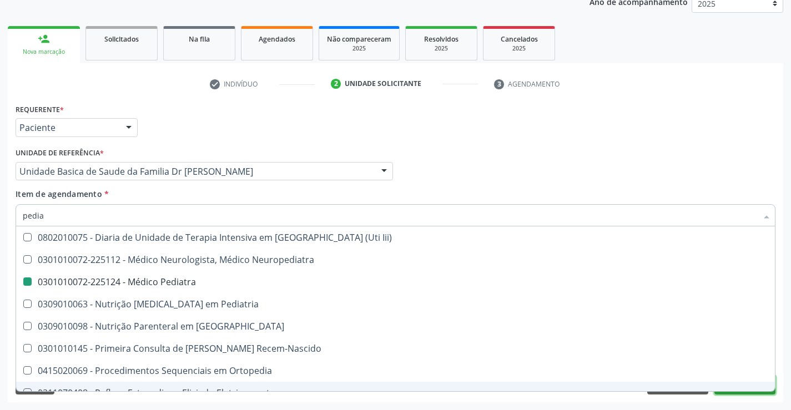
click at [745, 392] on button "Próximo" at bounding box center [745, 385] width 61 height 19
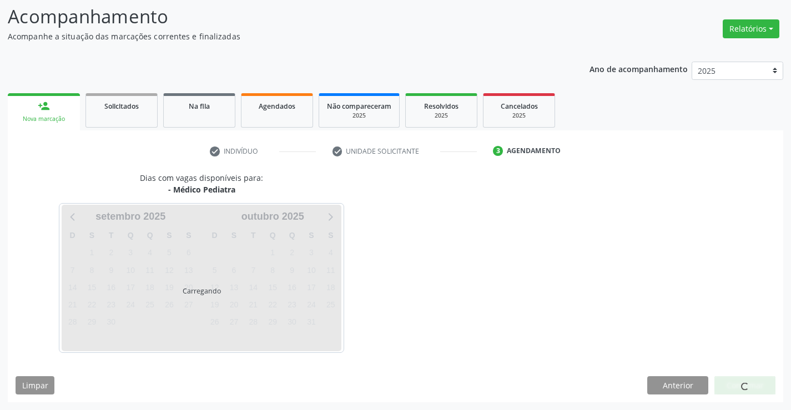
scroll to position [0, 0]
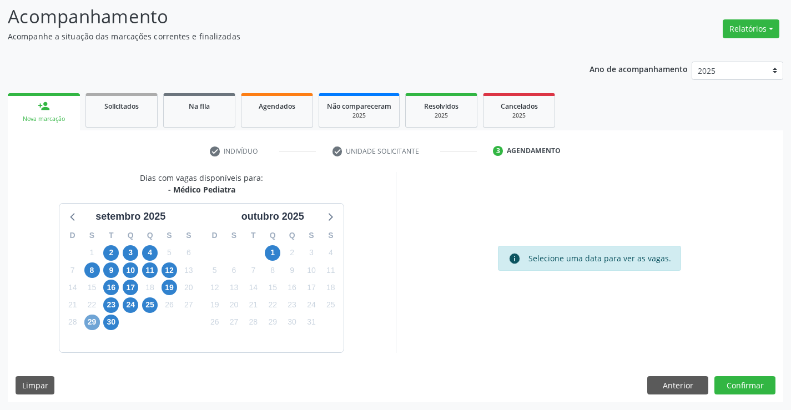
click at [92, 324] on span "29" at bounding box center [92, 323] width 16 height 16
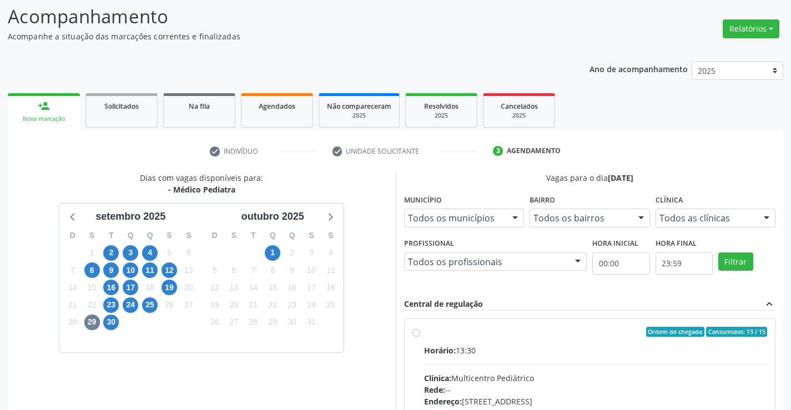
click at [424, 333] on label "Ordem de chegada Consumidos: 13 / 15 Horário: 13:30 Clínica: Multicentro Pediát…" at bounding box center [596, 412] width 344 height 170
click at [416, 333] on input "Ordem de chegada Consumidos: 13 / 15 Horário: 13:30 Clínica: Multicentro Pediát…" at bounding box center [417, 332] width 8 height 10
radio input "true"
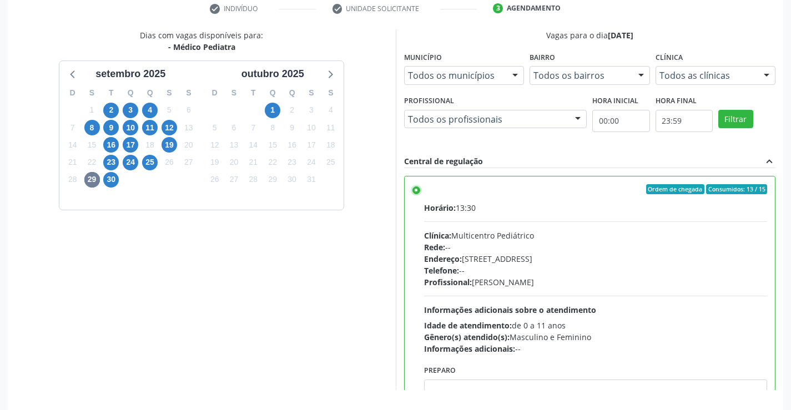
scroll to position [253, 0]
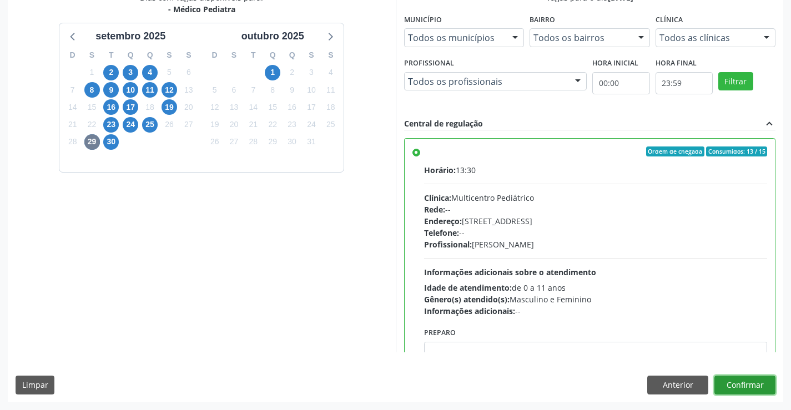
click at [756, 387] on button "Confirmar" at bounding box center [745, 385] width 61 height 19
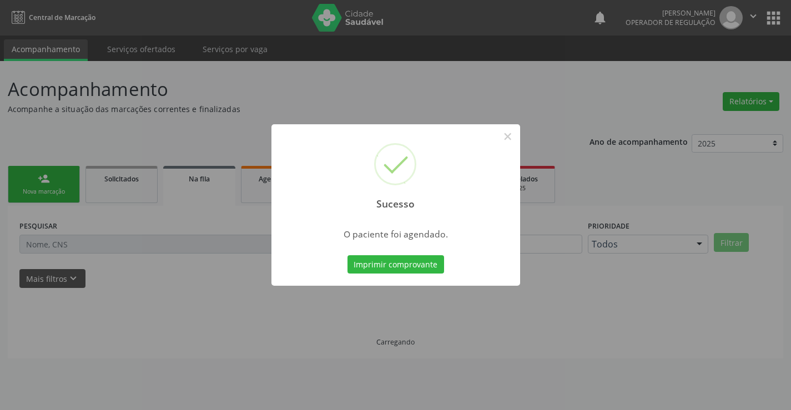
scroll to position [0, 0]
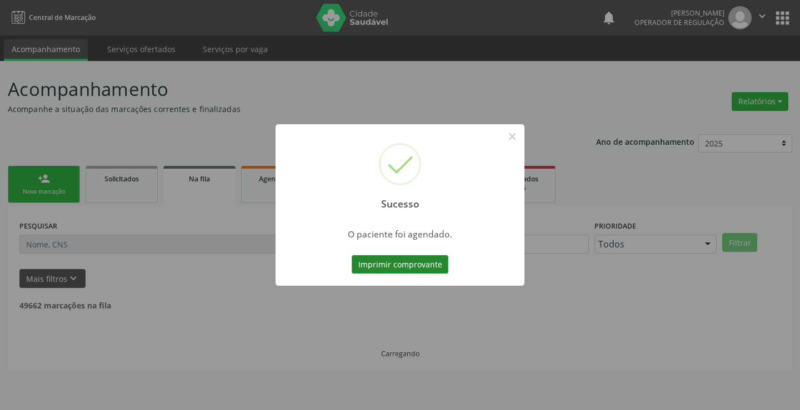
click at [400, 264] on button "Imprimir comprovante" at bounding box center [399, 264] width 97 height 19
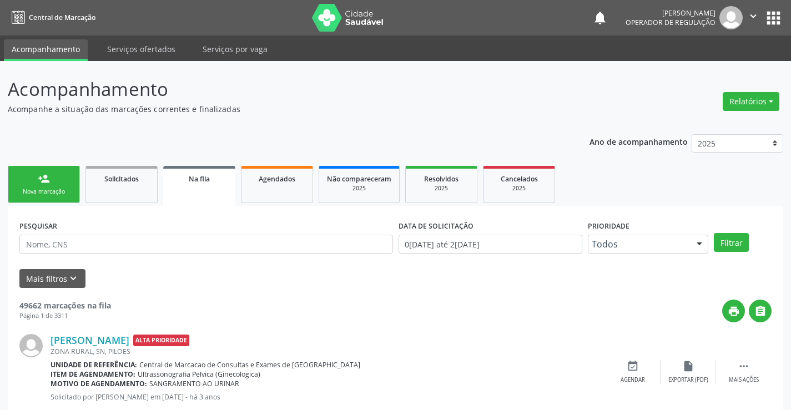
click at [53, 184] on link "person_add Nova marcação" at bounding box center [44, 184] width 72 height 37
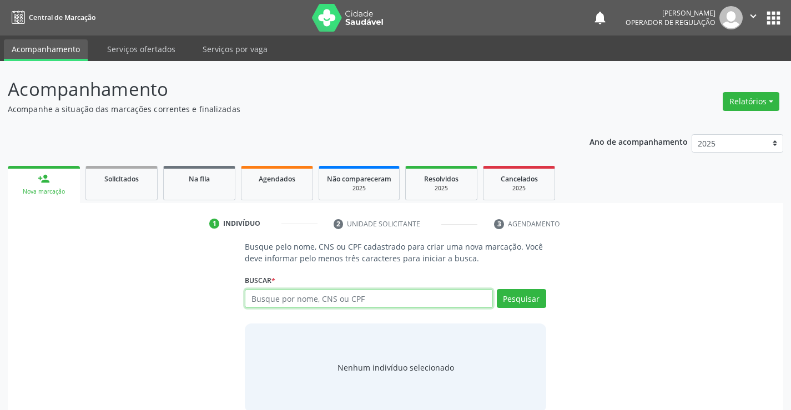
click at [366, 294] on input "text" at bounding box center [369, 298] width 248 height 19
type input "708909762146117"
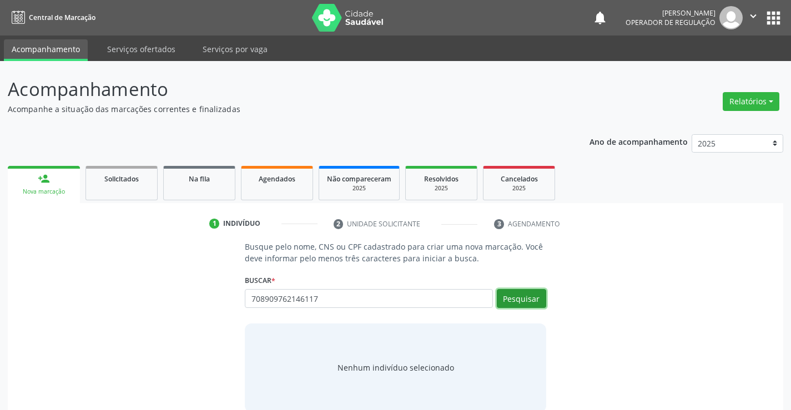
click at [518, 299] on button "Pesquisar" at bounding box center [521, 298] width 49 height 19
type input "708909762146117"
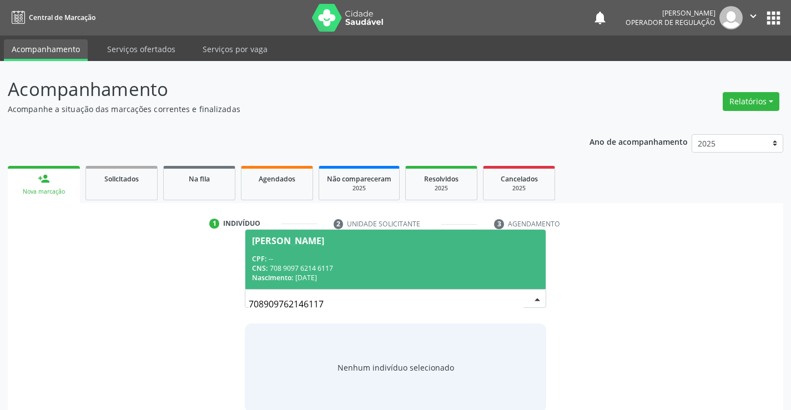
click at [402, 260] on div "CPF: --" at bounding box center [395, 258] width 287 height 9
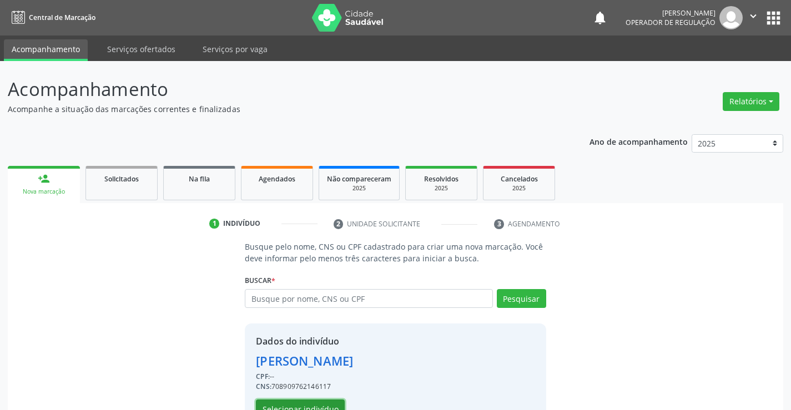
click at [325, 408] on button "Selecionar indivíduo" at bounding box center [300, 409] width 89 height 19
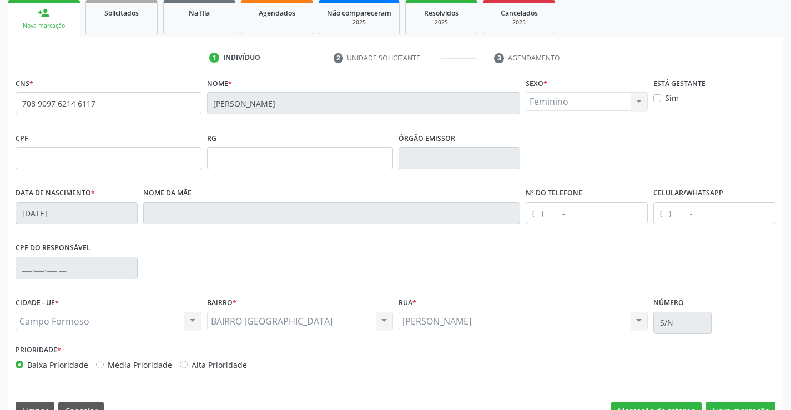
scroll to position [192, 0]
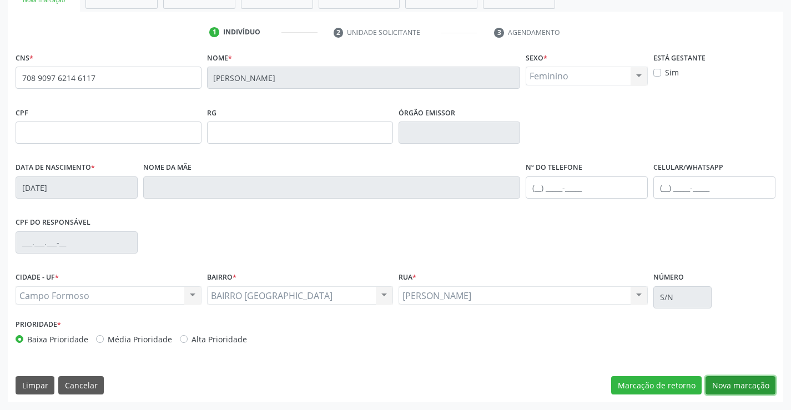
click at [739, 386] on button "Nova marcação" at bounding box center [741, 385] width 70 height 19
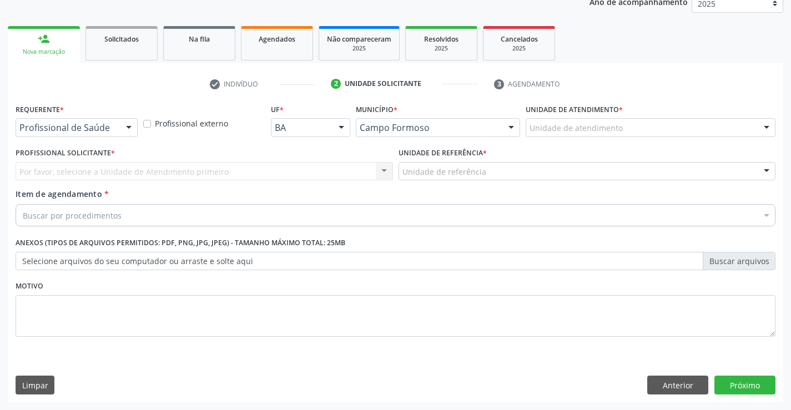
drag, startPoint x: 94, startPoint y: 125, endPoint x: 87, endPoint y: 140, distance: 16.4
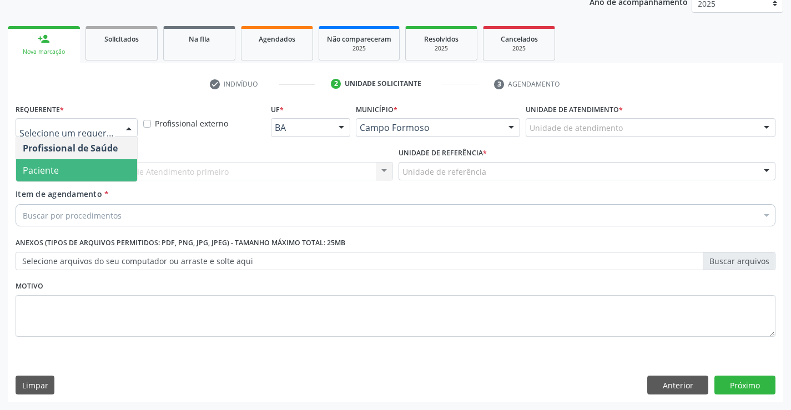
click at [71, 169] on span "Paciente" at bounding box center [76, 170] width 121 height 22
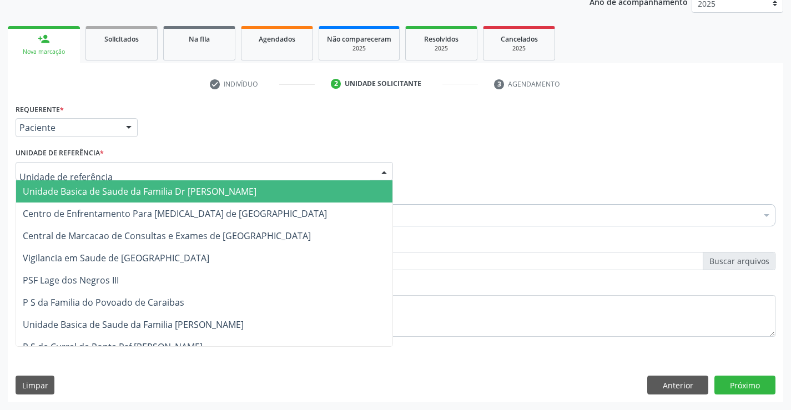
drag, startPoint x: 111, startPoint y: 168, endPoint x: 103, endPoint y: 183, distance: 17.2
click at [110, 175] on div at bounding box center [205, 171] width 378 height 19
drag, startPoint x: 104, startPoint y: 184, endPoint x: 91, endPoint y: 204, distance: 23.7
click at [104, 185] on span "Unidade Basica de Saude da Familia Dr [PERSON_NAME]" at bounding box center [204, 191] width 376 height 22
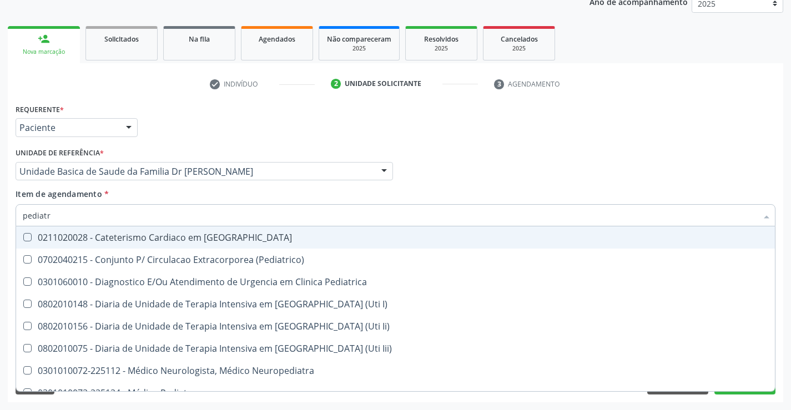
type input "pediatra"
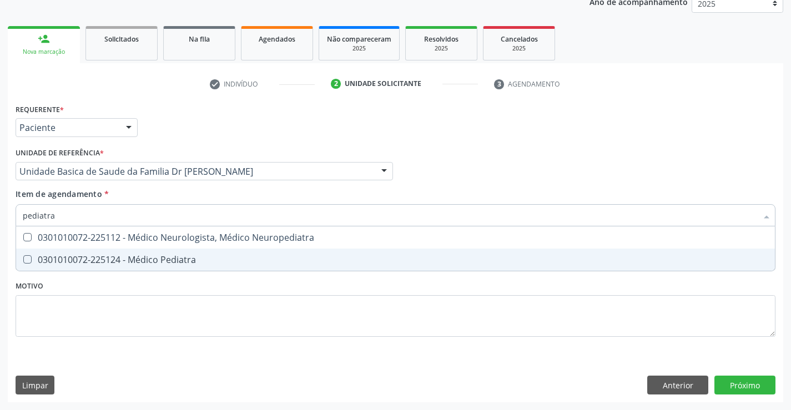
click at [178, 258] on div "0301010072-225124 - Médico Pediatra" at bounding box center [396, 259] width 746 height 9
checkbox Pediatra "true"
click at [743, 389] on div "Requerente * Paciente Profissional de Saúde Paciente Nenhum resultado encontrad…" at bounding box center [396, 252] width 776 height 302
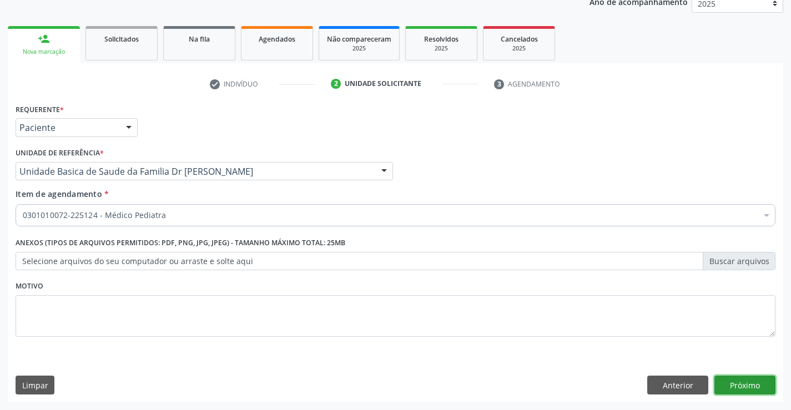
click at [746, 388] on button "Próximo" at bounding box center [745, 385] width 61 height 19
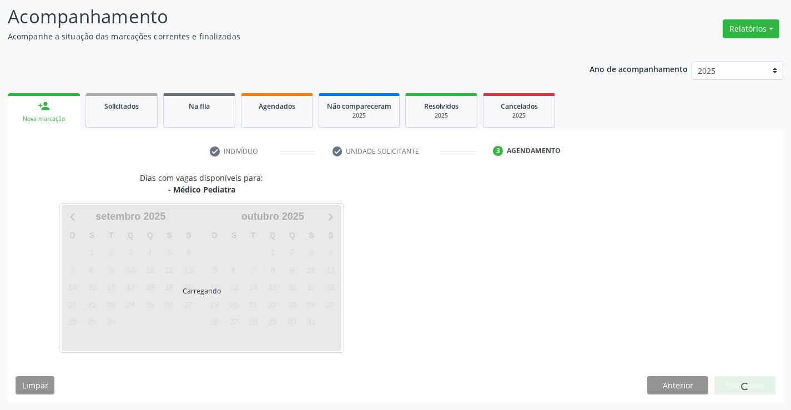
scroll to position [73, 0]
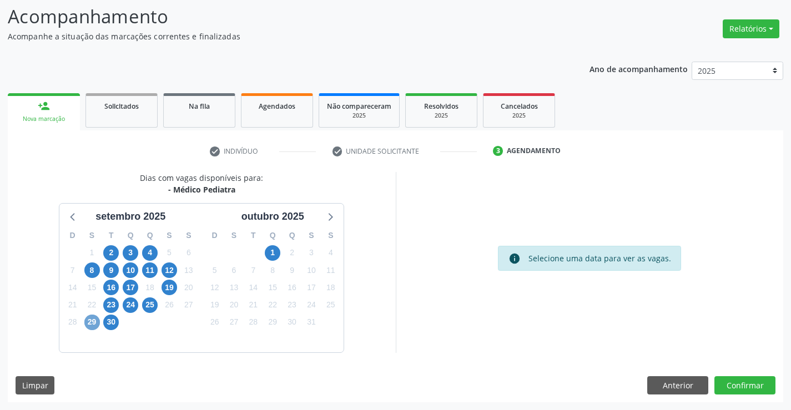
click at [91, 321] on span "29" at bounding box center [92, 323] width 16 height 16
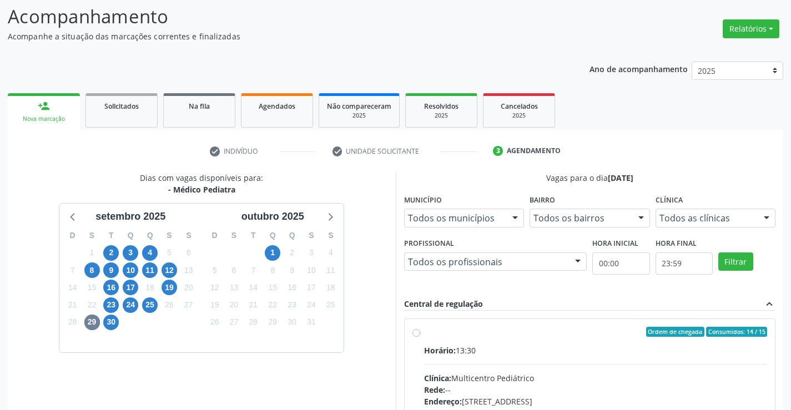
click at [424, 335] on label "Ordem de chegada Consumidos: 14 / 15 Horário: 13:30 Clínica: Multicentro Pediát…" at bounding box center [596, 412] width 344 height 170
click at [419, 335] on input "Ordem de chegada Consumidos: 14 / 15 Horário: 13:30 Clínica: Multicentro Pediát…" at bounding box center [417, 332] width 8 height 10
radio input "true"
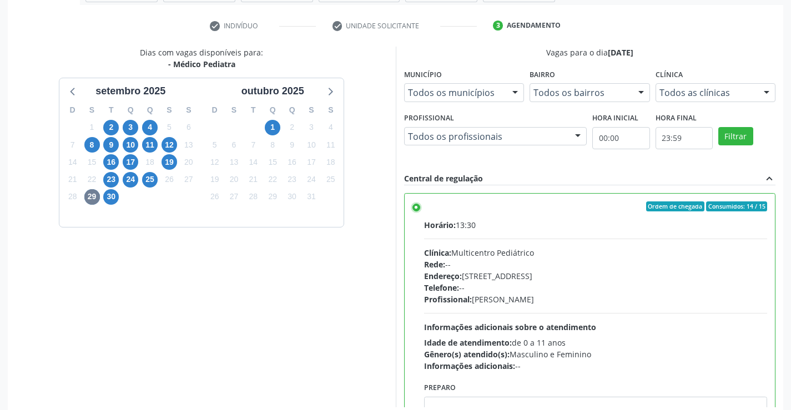
scroll to position [253, 0]
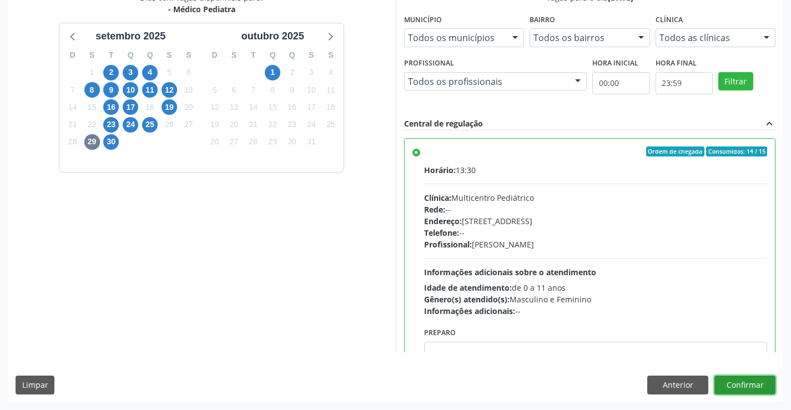
click at [760, 386] on button "Confirmar" at bounding box center [745, 385] width 61 height 19
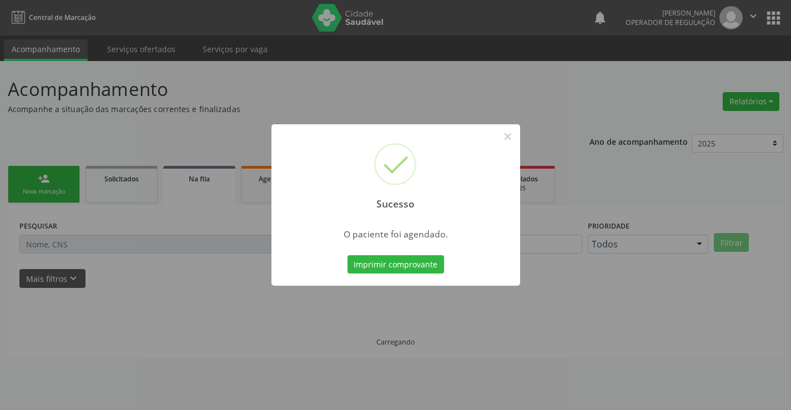
scroll to position [0, 0]
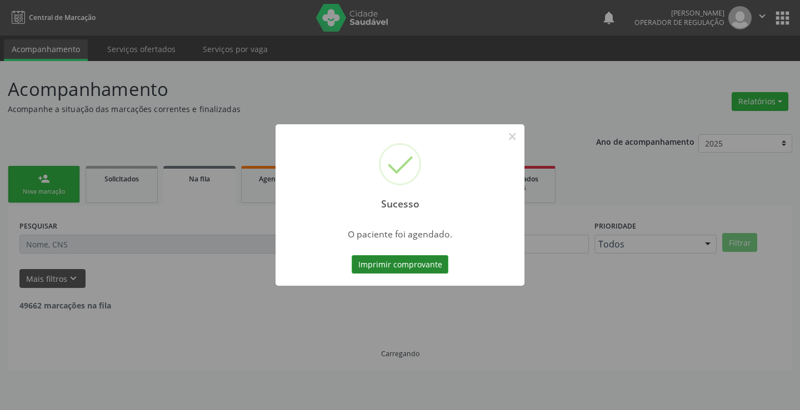
click at [398, 258] on button "Imprimir comprovante" at bounding box center [399, 264] width 97 height 19
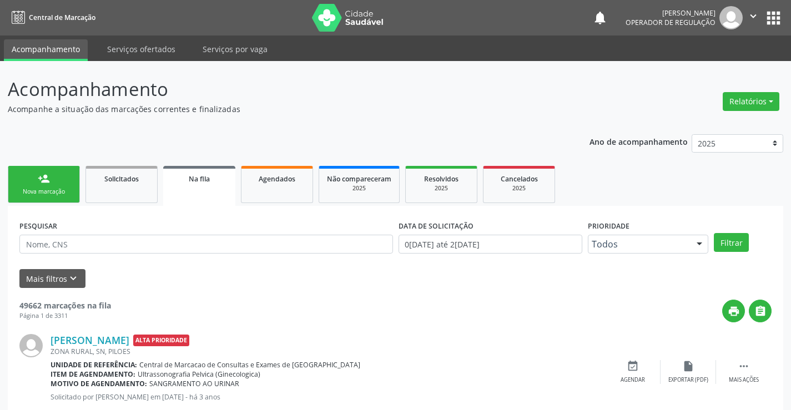
click at [60, 183] on link "person_add Nova marcação" at bounding box center [44, 184] width 72 height 37
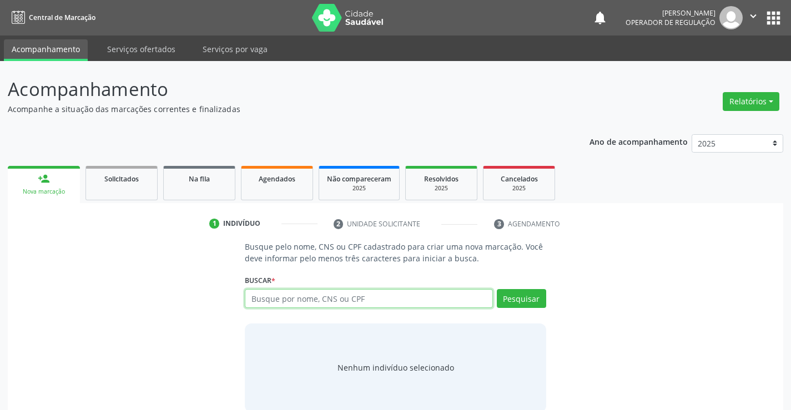
click at [313, 295] on input "text" at bounding box center [369, 298] width 248 height 19
type input "13211503501"
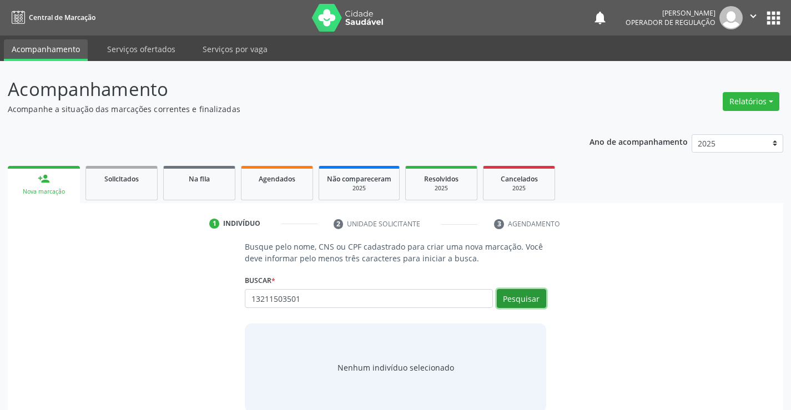
click at [541, 293] on button "Pesquisar" at bounding box center [521, 298] width 49 height 19
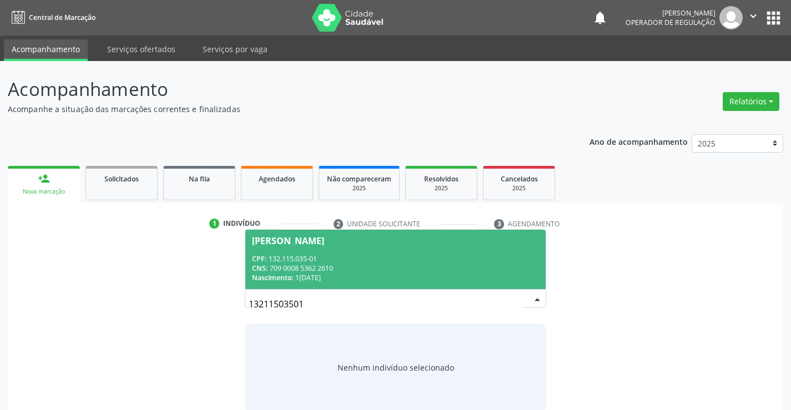
click at [398, 250] on span "[PERSON_NAME] CPF: 132.115.035-01 CNS: 709 0008 5362 2610 Nascimento: [DATE]" at bounding box center [395, 259] width 300 height 59
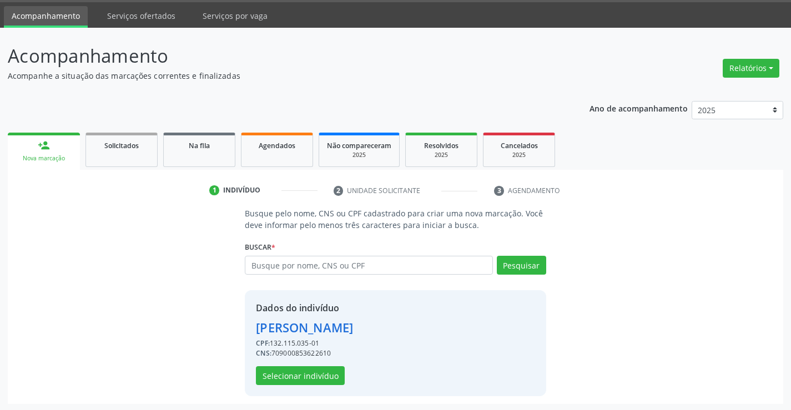
scroll to position [35, 0]
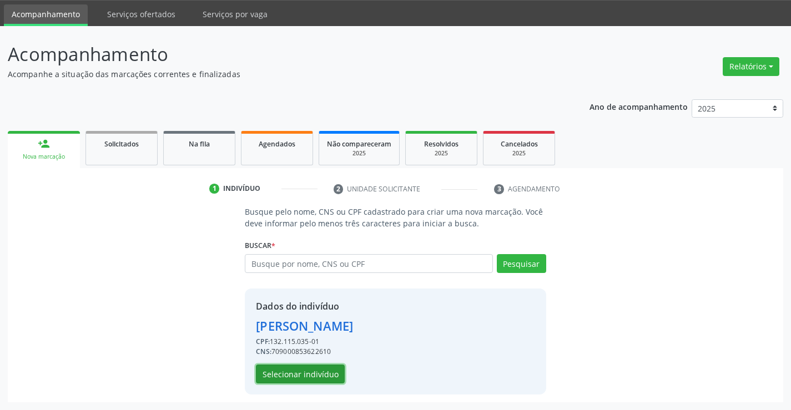
click at [315, 368] on button "Selecionar indivíduo" at bounding box center [300, 374] width 89 height 19
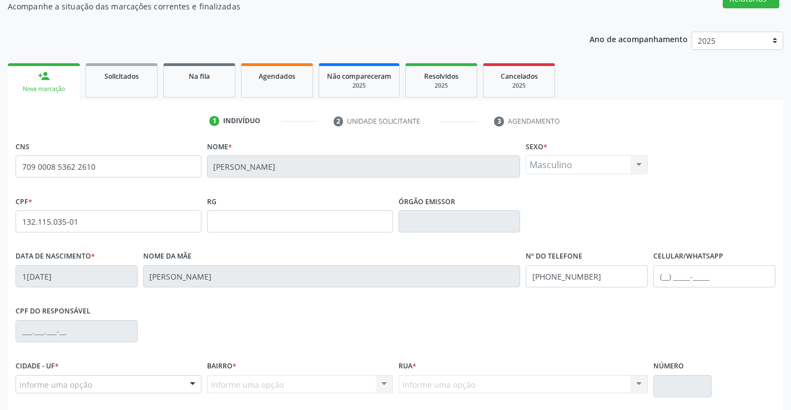
scroll to position [192, 0]
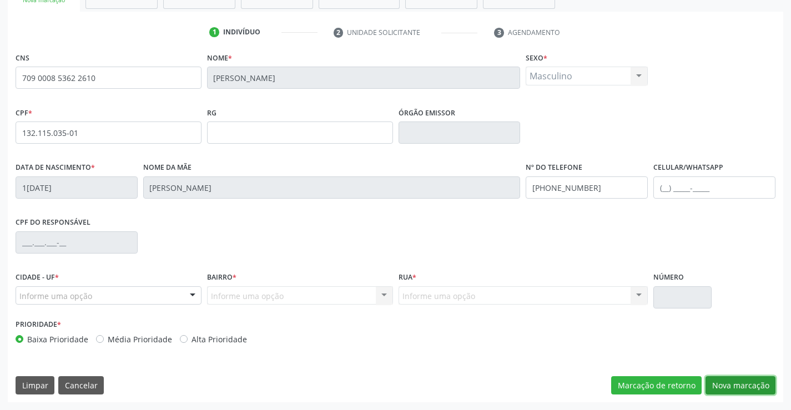
click at [721, 384] on button "Nova marcação" at bounding box center [741, 385] width 70 height 19
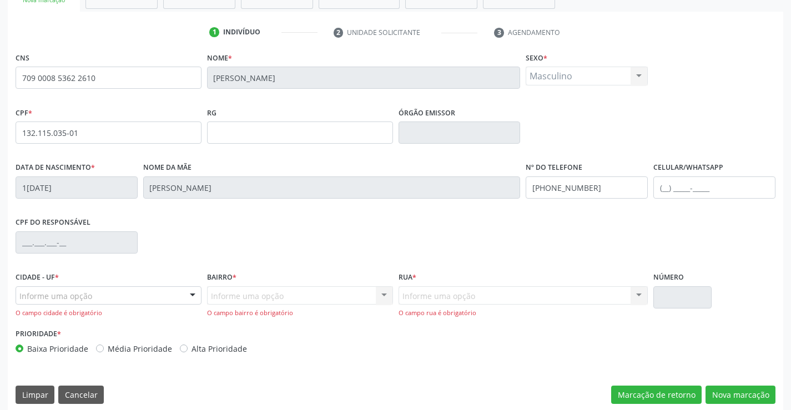
click at [102, 295] on div "Informe uma opção" at bounding box center [109, 296] width 186 height 19
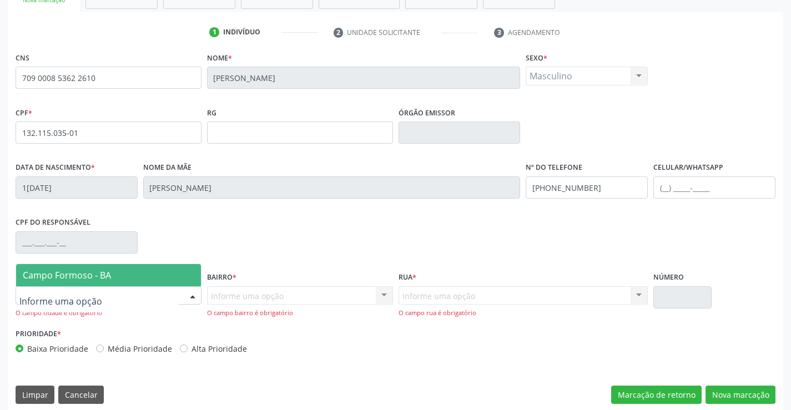
click at [136, 278] on span "Campo Formoso - BA" at bounding box center [108, 275] width 185 height 22
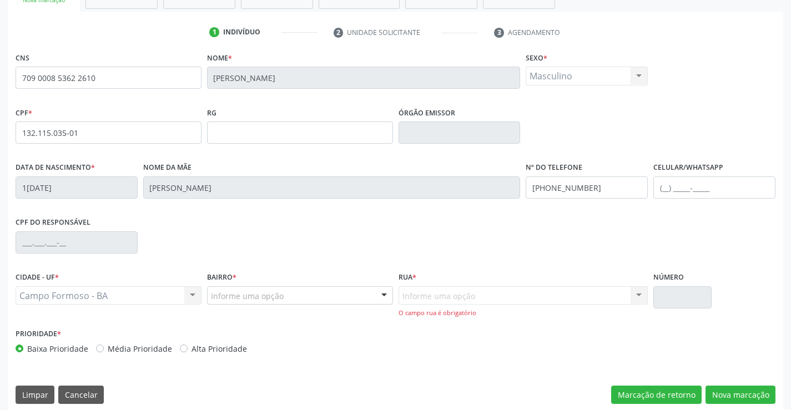
click at [247, 302] on div "Informe uma opção" at bounding box center [300, 296] width 186 height 19
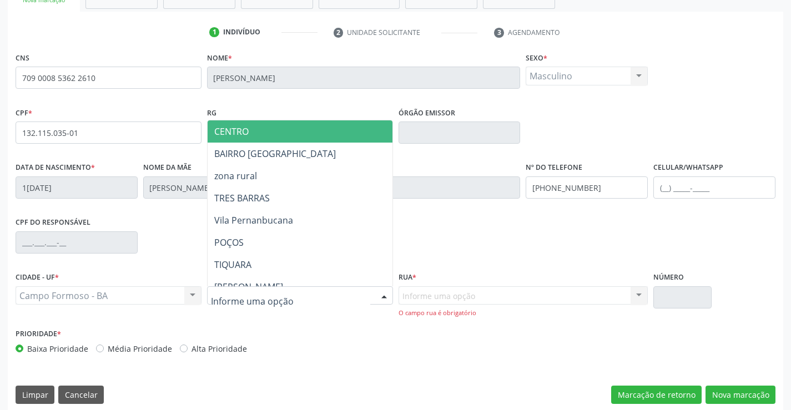
click at [247, 302] on input "text" at bounding box center [290, 301] width 159 height 22
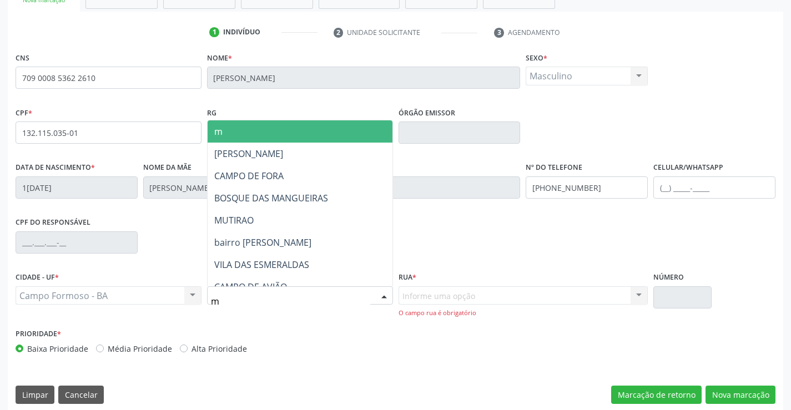
type input "mu"
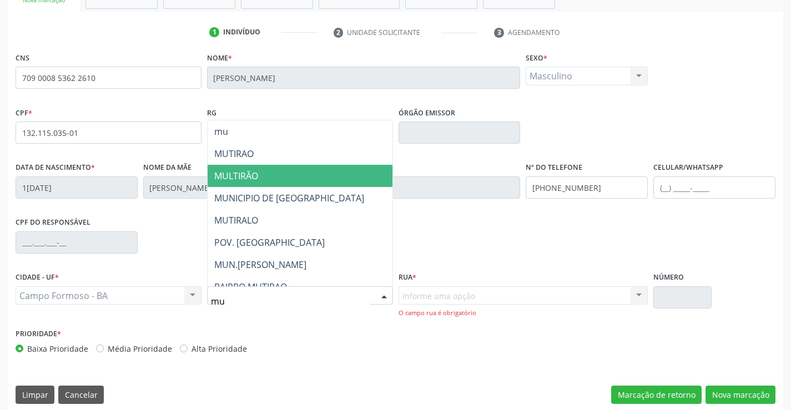
click at [234, 172] on span "MULTIRÃO" at bounding box center [236, 176] width 44 height 12
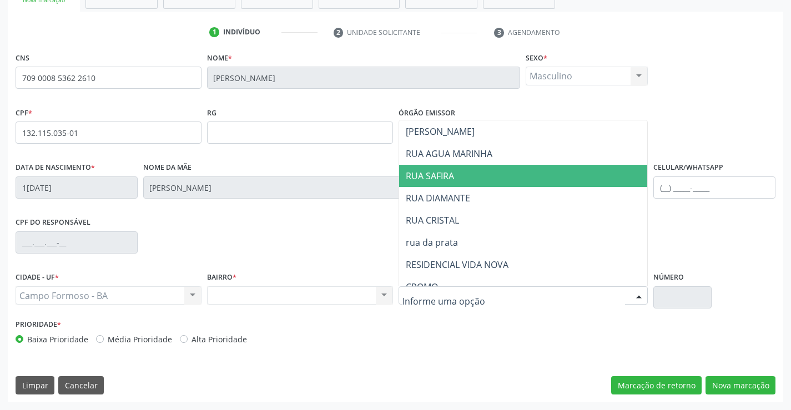
click at [453, 174] on span "RUA SAFIRA" at bounding box center [430, 176] width 48 height 12
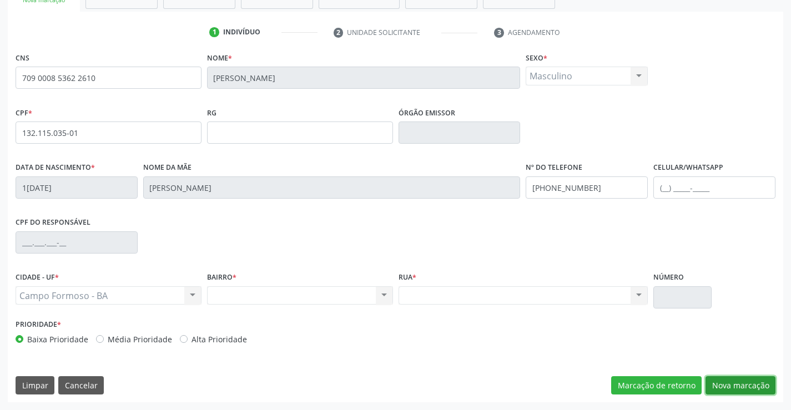
click at [747, 389] on button "Nova marcação" at bounding box center [741, 385] width 70 height 19
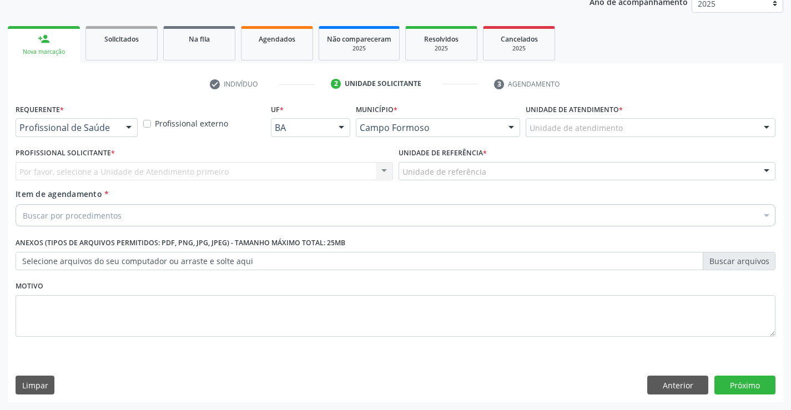
scroll to position [140, 0]
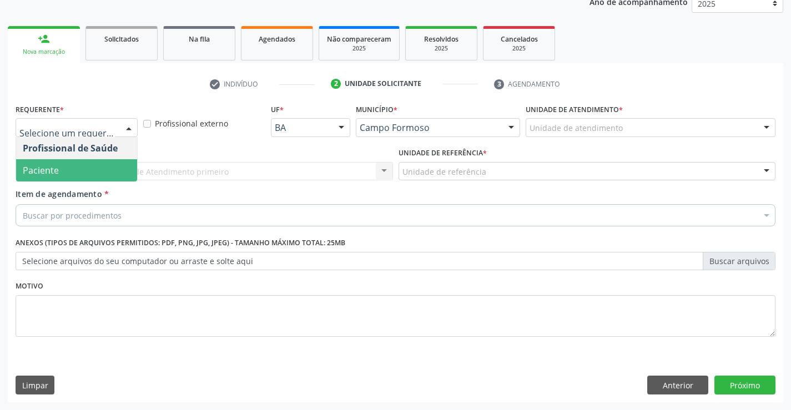
click at [54, 176] on span "Paciente" at bounding box center [41, 170] width 36 height 12
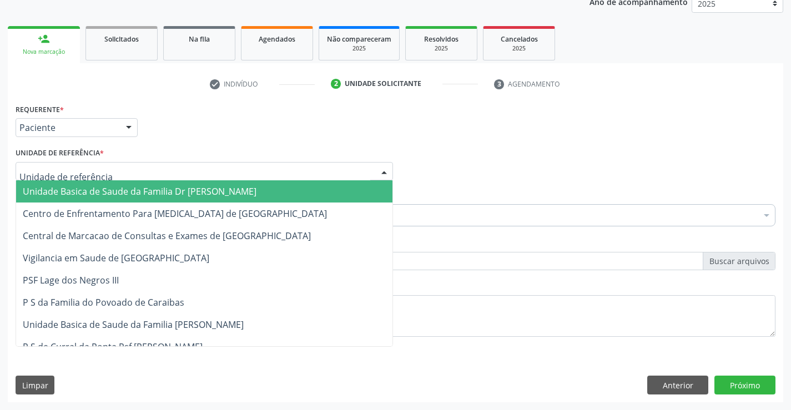
drag, startPoint x: 69, startPoint y: 187, endPoint x: 69, endPoint y: 212, distance: 25.5
click at [70, 187] on span "Unidade Basica de Saude da Familia Dr [PERSON_NAME]" at bounding box center [140, 191] width 234 height 12
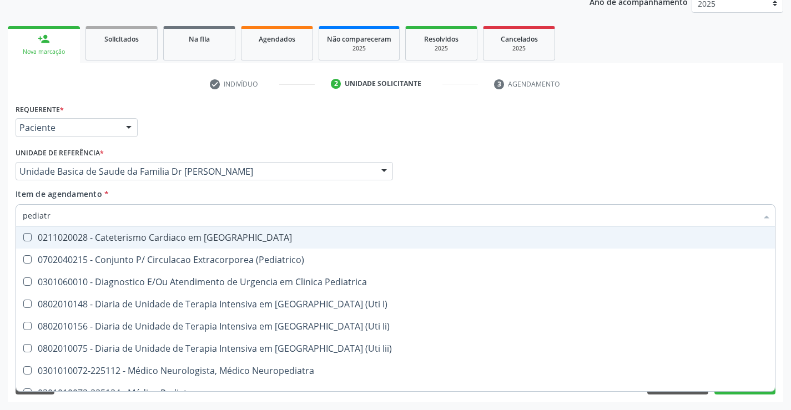
type input "pediatra"
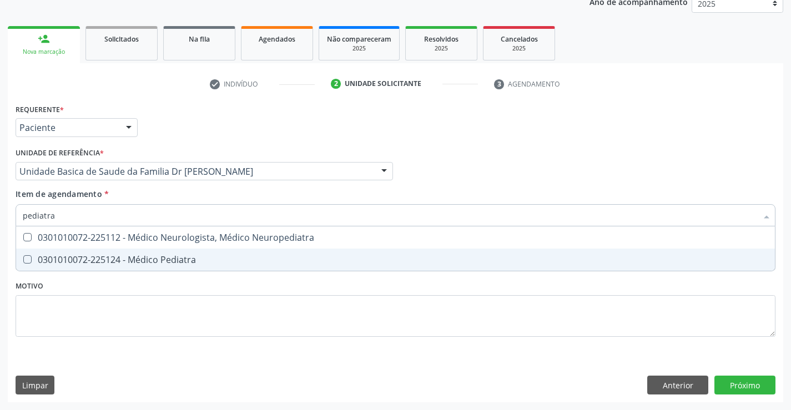
click at [143, 255] on div "0301010072-225124 - Médico Pediatra" at bounding box center [396, 259] width 746 height 9
checkbox Pediatra "true"
click at [735, 386] on div "Requerente * Paciente Profissional de Saúde Paciente Nenhum resultado encontrad…" at bounding box center [396, 252] width 776 height 302
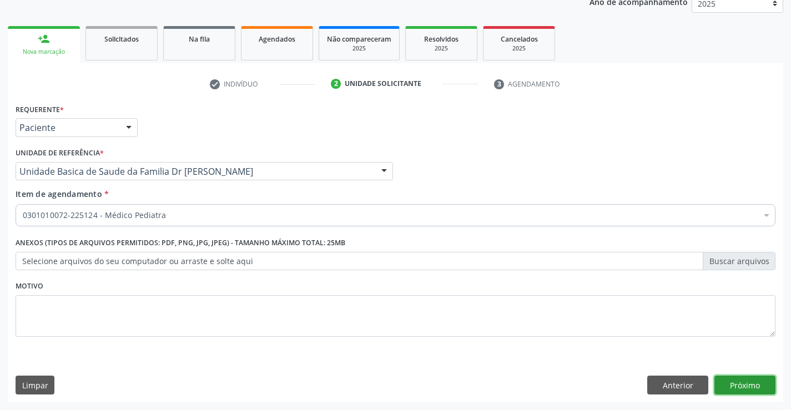
click at [735, 379] on button "Próximo" at bounding box center [745, 385] width 61 height 19
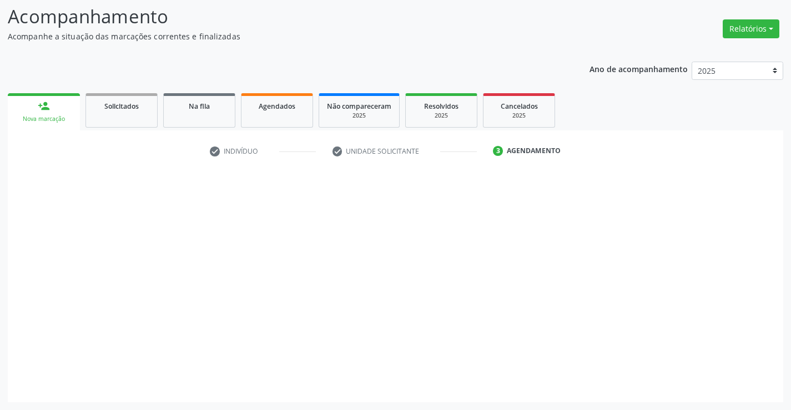
scroll to position [73, 0]
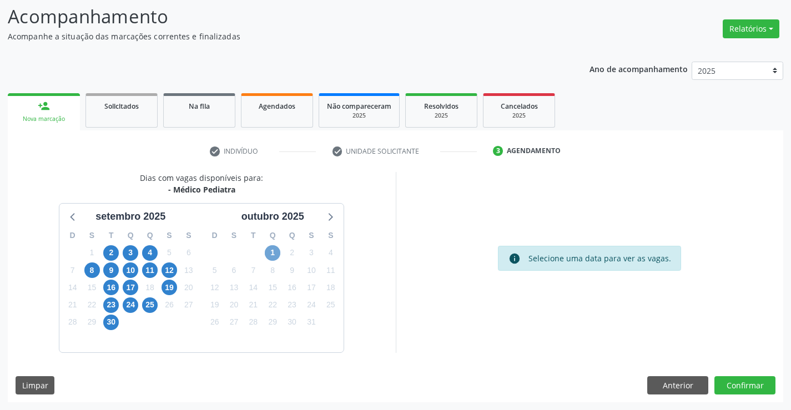
click at [275, 249] on span "1" at bounding box center [273, 253] width 16 height 16
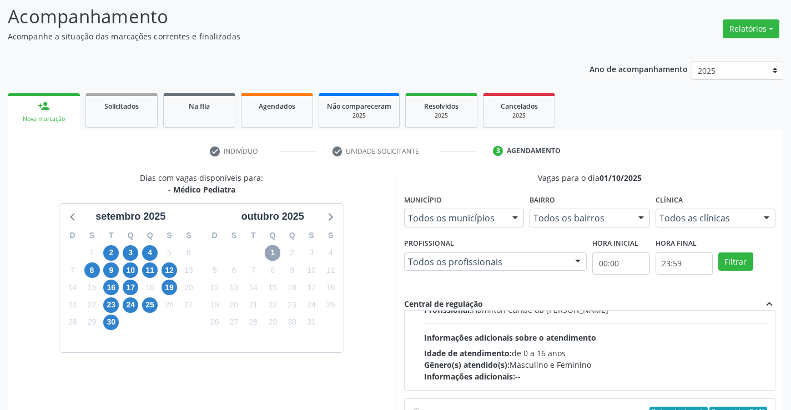
scroll to position [0, 0]
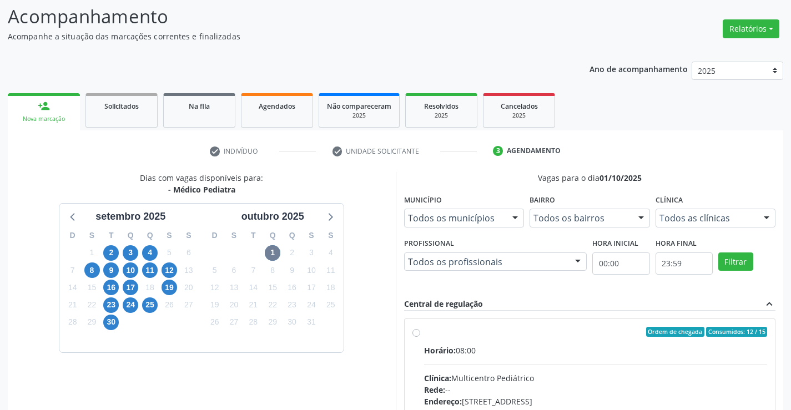
click at [424, 331] on label "Ordem de chegada Consumidos: 12 / 15 Horário: 08:00 Clínica: Multicentro Pediát…" at bounding box center [596, 412] width 344 height 170
click at [417, 331] on input "Ordem de chegada Consumidos: 12 / 15 Horário: 08:00 Clínica: Multicentro Pediát…" at bounding box center [417, 332] width 8 height 10
radio input "true"
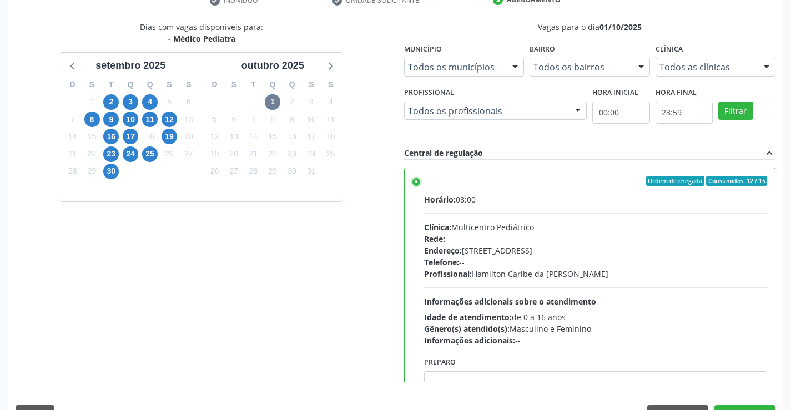
scroll to position [247, 0]
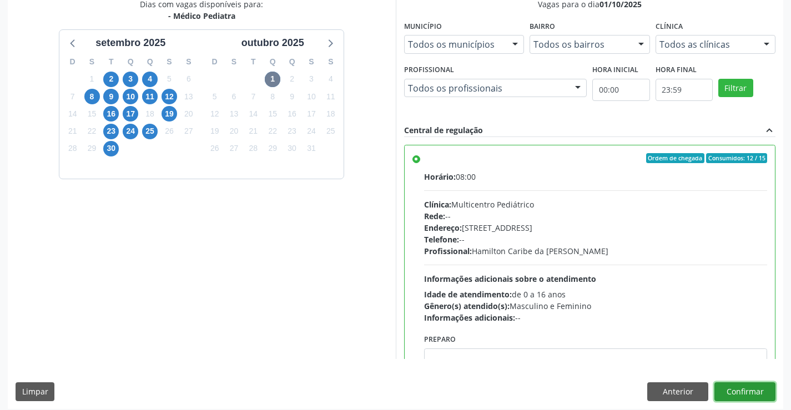
click at [761, 388] on button "Confirmar" at bounding box center [745, 392] width 61 height 19
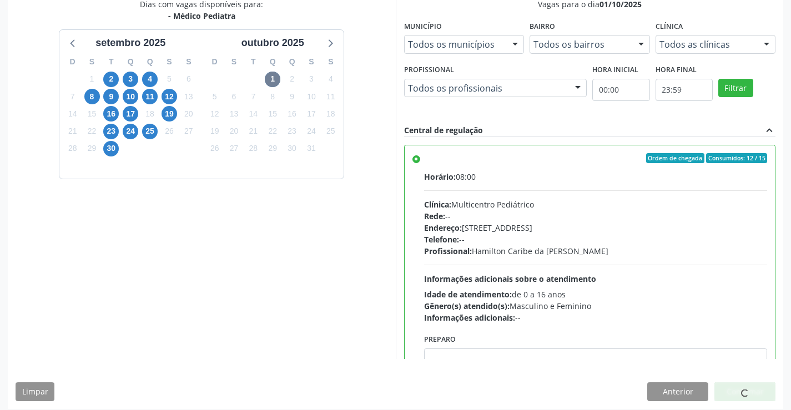
scroll to position [0, 0]
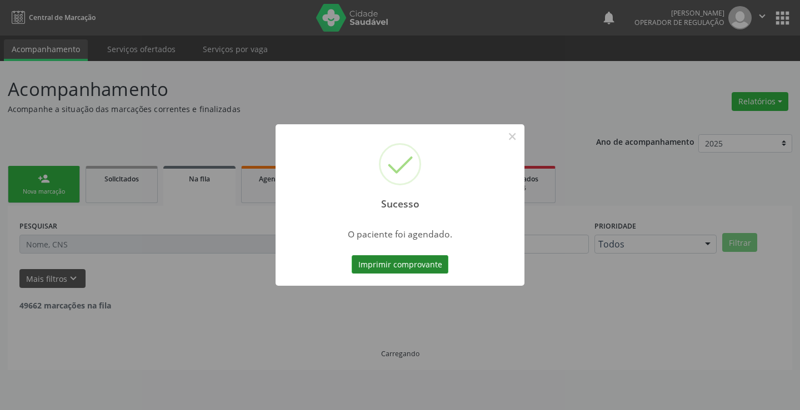
click at [421, 264] on button "Imprimir comprovante" at bounding box center [399, 264] width 97 height 19
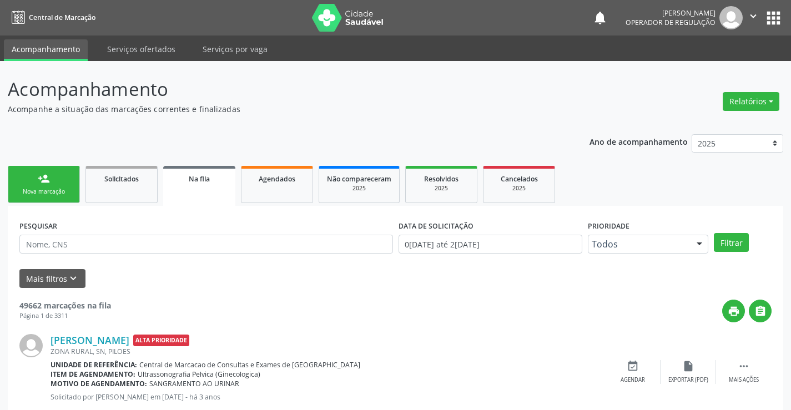
click at [69, 178] on link "person_add Nova marcação" at bounding box center [44, 184] width 72 height 37
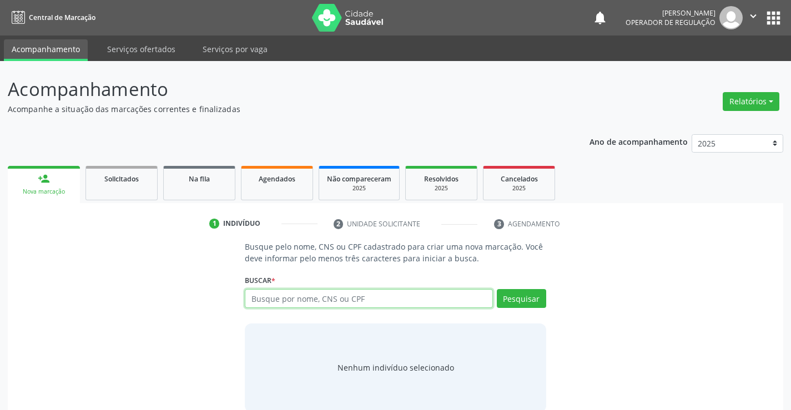
click at [333, 301] on input "text" at bounding box center [369, 298] width 248 height 19
type input "708600050604982"
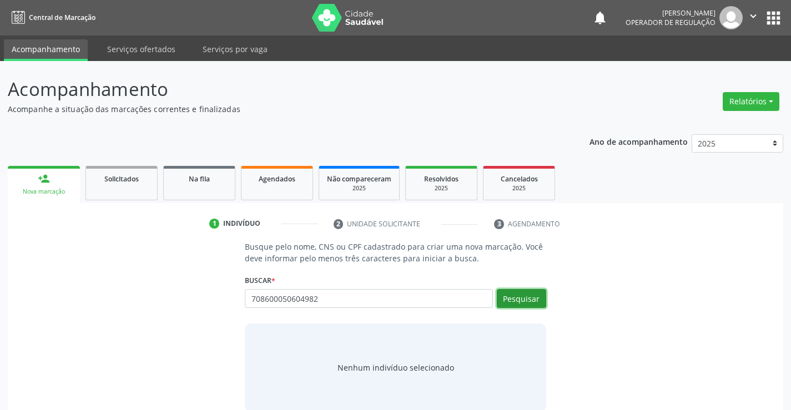
click at [529, 297] on button "Pesquisar" at bounding box center [521, 298] width 49 height 19
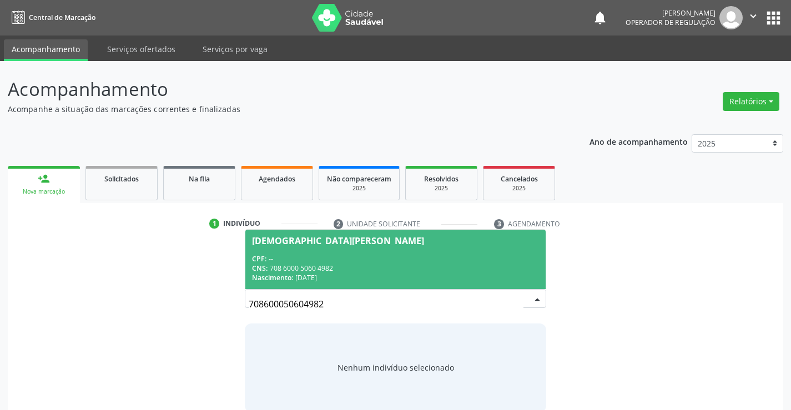
click at [439, 243] on div "[DEMOGRAPHIC_DATA][PERSON_NAME]" at bounding box center [395, 241] width 287 height 9
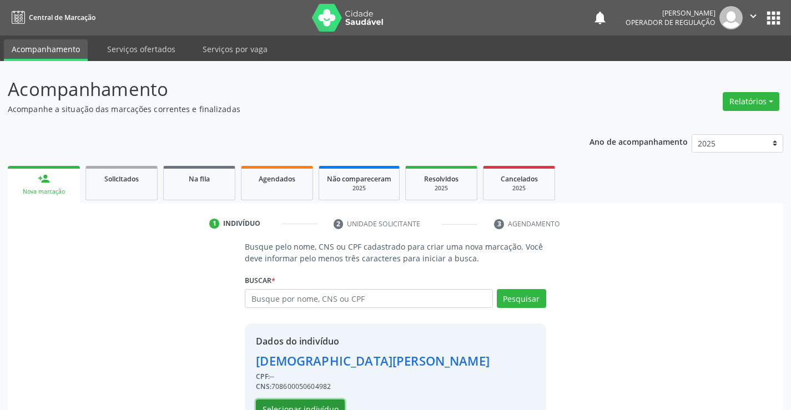
click at [317, 405] on button "Selecionar indivíduo" at bounding box center [300, 409] width 89 height 19
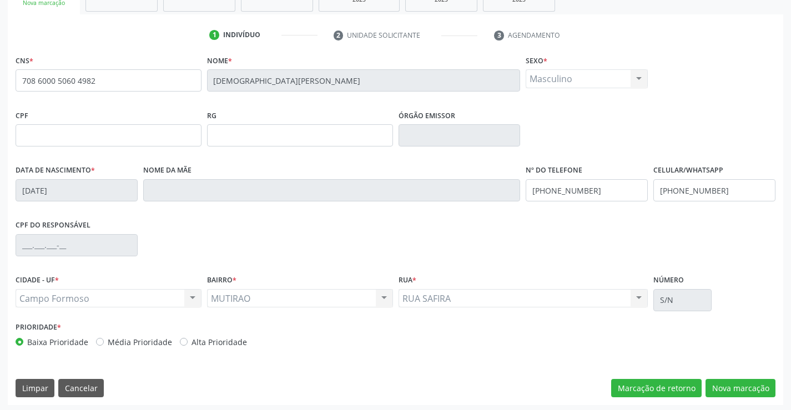
scroll to position [192, 0]
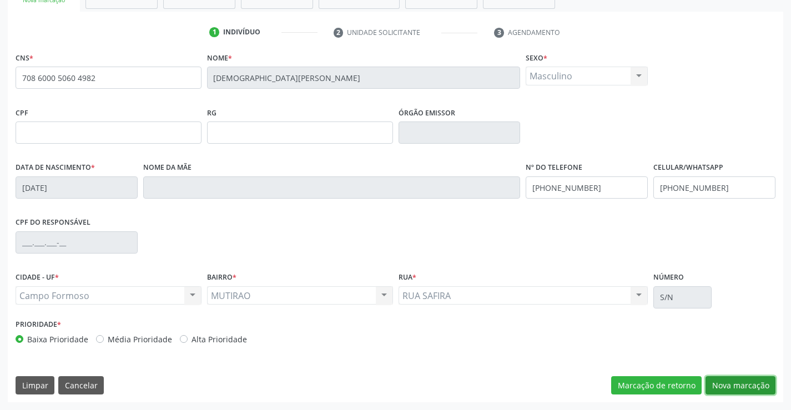
click at [730, 385] on button "Nova marcação" at bounding box center [741, 385] width 70 height 19
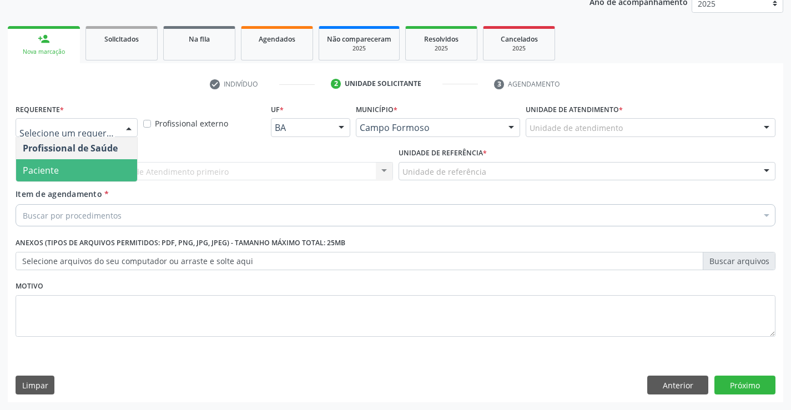
click at [86, 169] on span "Paciente" at bounding box center [76, 170] width 121 height 22
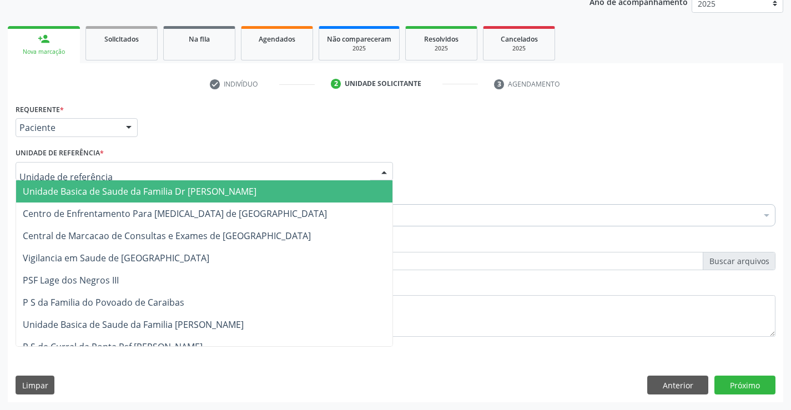
click at [97, 182] on span "Unidade Basica de Saude da Familia Dr [PERSON_NAME]" at bounding box center [204, 191] width 376 height 22
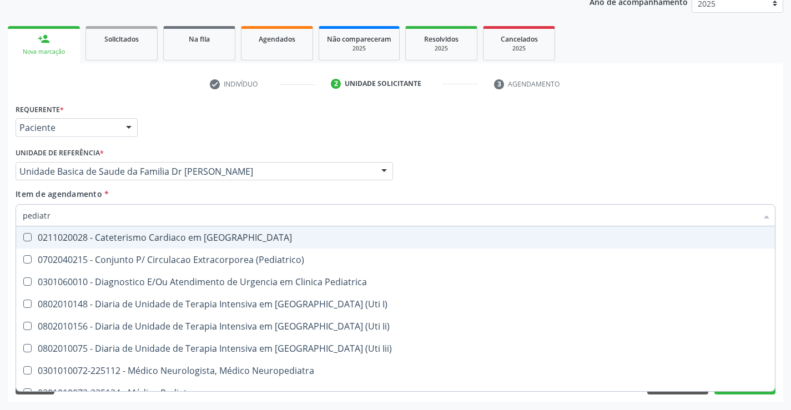
type input "pediatra"
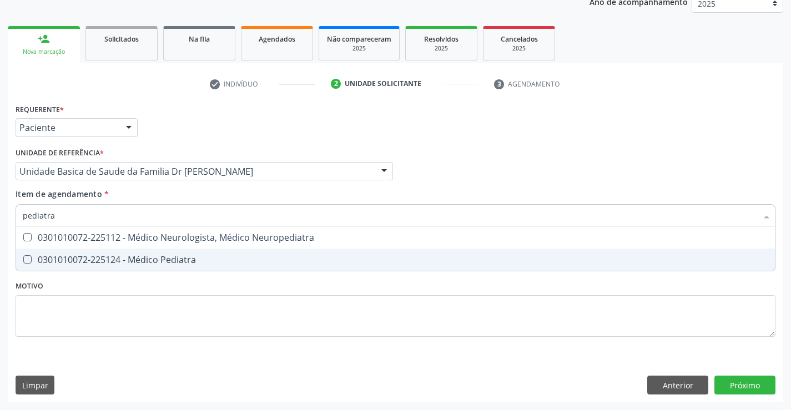
click at [133, 255] on div "0301010072-225124 - Médico Pediatra" at bounding box center [396, 259] width 746 height 9
checkbox Pediatra "true"
click at [741, 380] on div "Requerente * Paciente Profissional de Saúde Paciente Nenhum resultado encontrad…" at bounding box center [396, 252] width 776 height 302
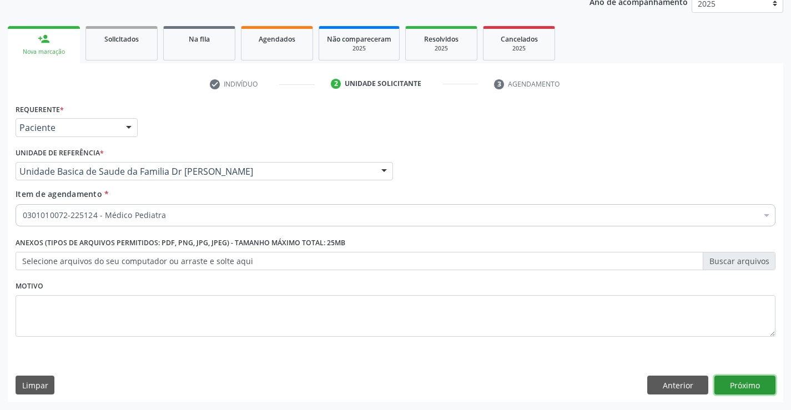
click at [741, 380] on button "Próximo" at bounding box center [745, 385] width 61 height 19
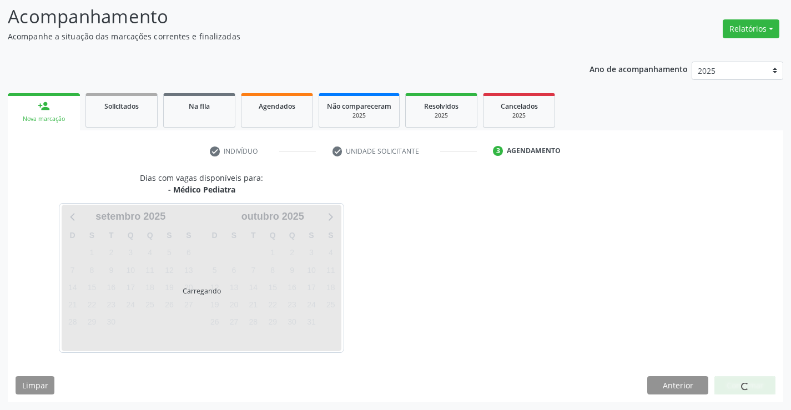
scroll to position [73, 0]
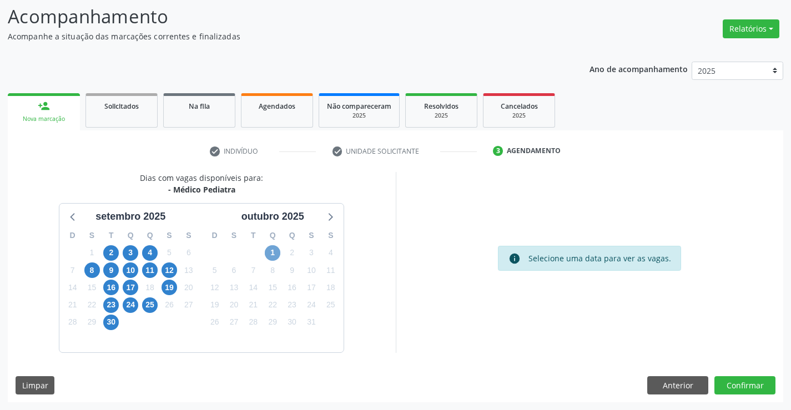
click at [270, 249] on span "1" at bounding box center [273, 253] width 16 height 16
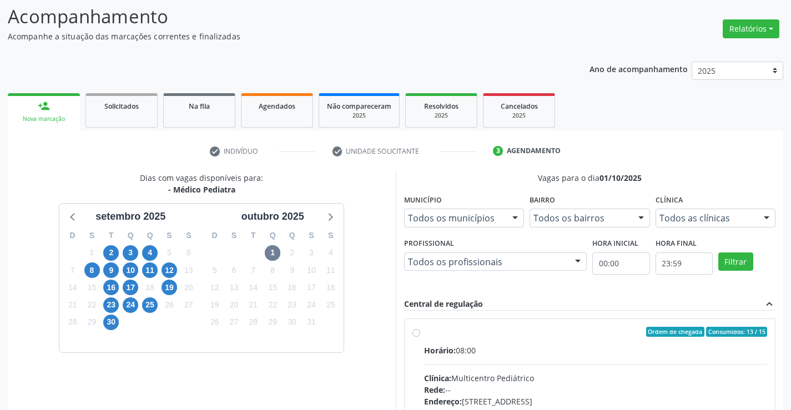
click at [424, 331] on label "Ordem de chegada Consumidos: 13 / 15 Horário: 08:00 Clínica: Multicentro Pediát…" at bounding box center [596, 412] width 344 height 170
click at [419, 331] on input "Ordem de chegada Consumidos: 13 / 15 Horário: 08:00 Clínica: Multicentro Pediát…" at bounding box center [417, 332] width 8 height 10
radio input "true"
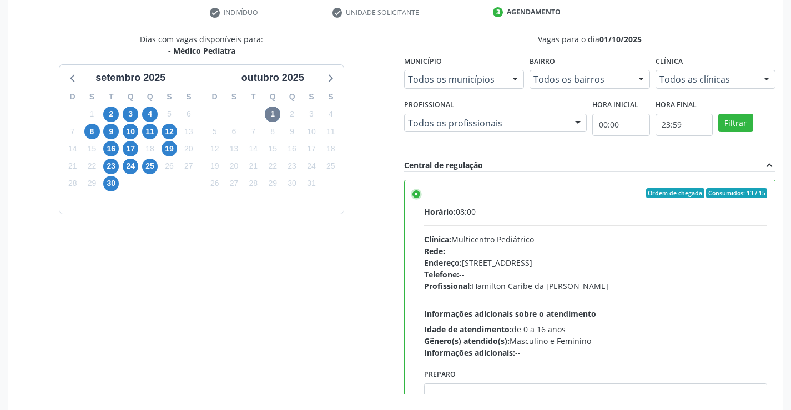
scroll to position [253, 0]
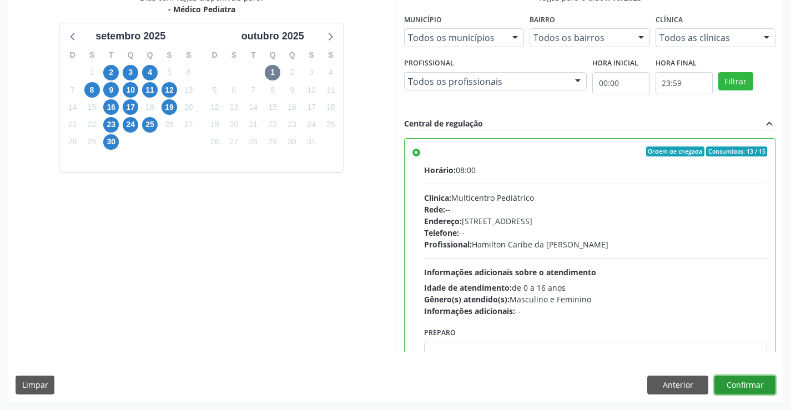
drag, startPoint x: 739, startPoint y: 384, endPoint x: 722, endPoint y: 358, distance: 30.8
click at [738, 384] on button "Confirmar" at bounding box center [745, 385] width 61 height 19
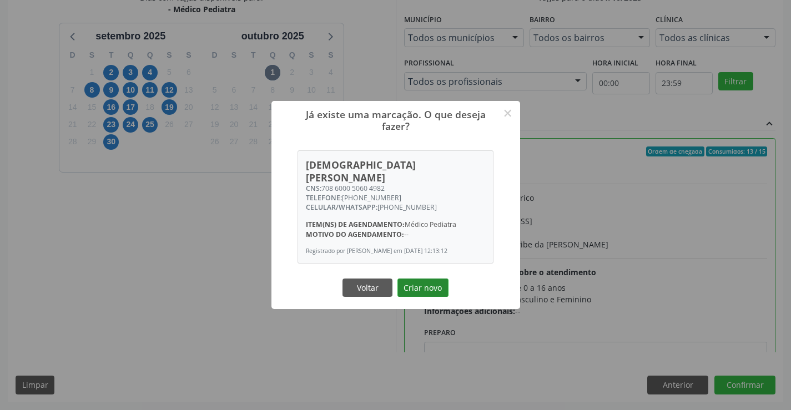
click at [435, 283] on button "Criar novo" at bounding box center [423, 288] width 51 height 19
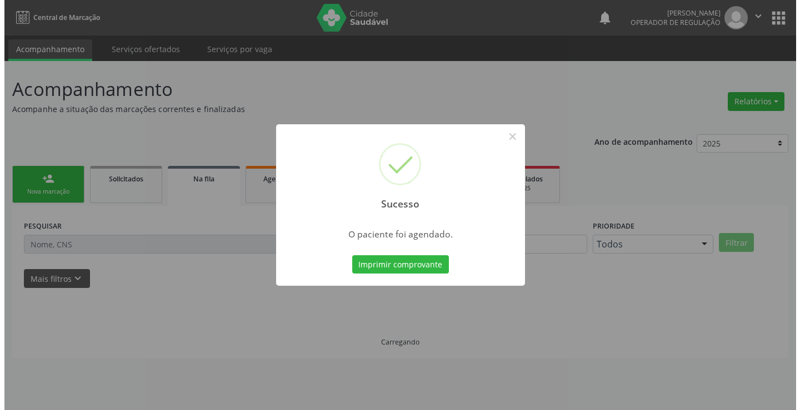
scroll to position [0, 0]
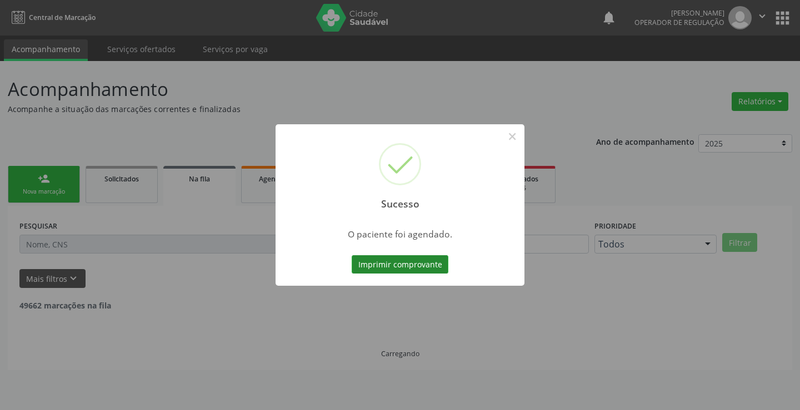
click at [424, 261] on button "Imprimir comprovante" at bounding box center [399, 264] width 97 height 19
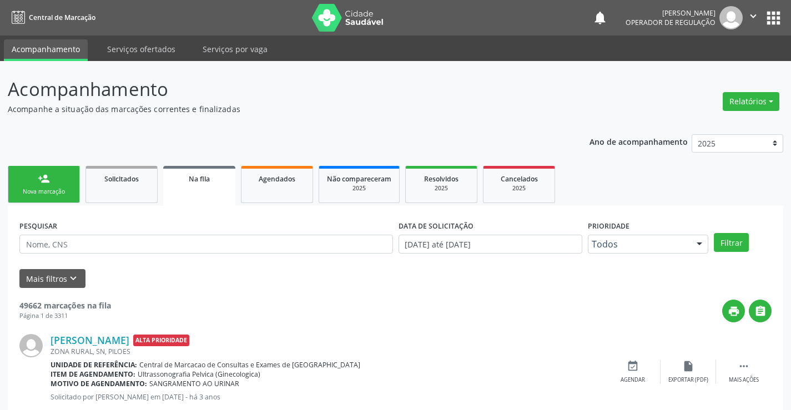
click at [754, 17] on icon "" at bounding box center [753, 16] width 12 height 12
click at [712, 69] on link "Sair" at bounding box center [725, 68] width 77 height 16
